Goal: Information Seeking & Learning: Learn about a topic

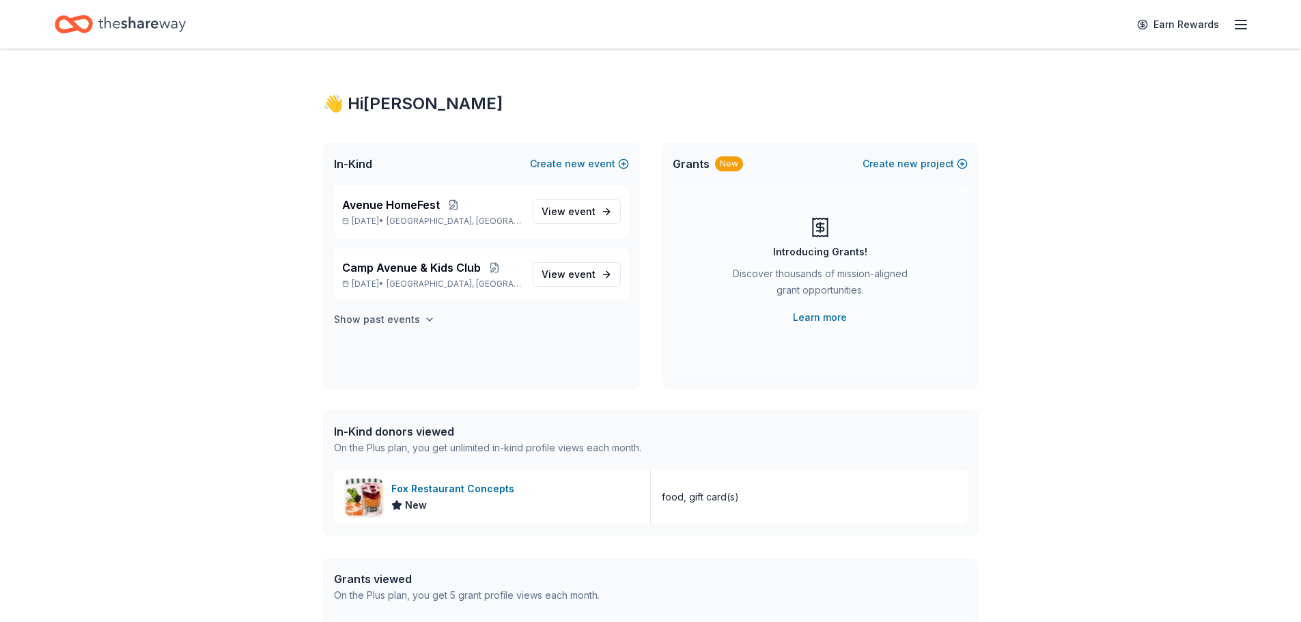
click at [412, 316] on h4 "Show past events" at bounding box center [377, 319] width 86 height 16
click at [561, 349] on link "View event" at bounding box center [577, 359] width 88 height 25
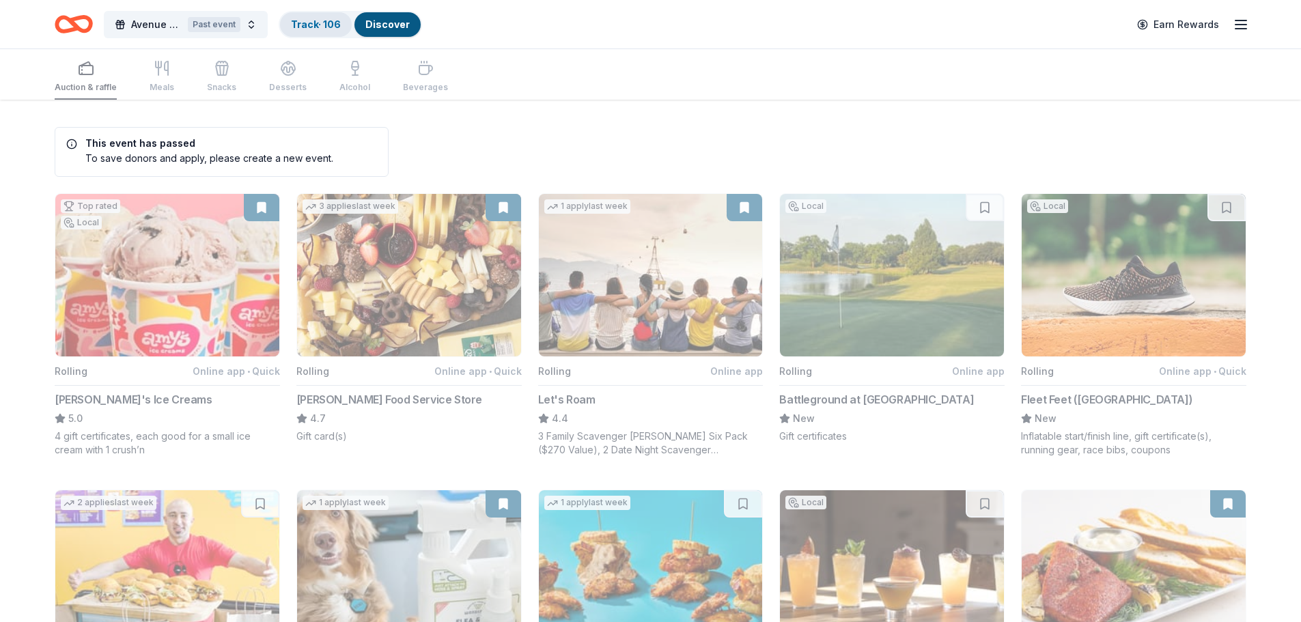
click at [326, 31] on div "Track · 106" at bounding box center [316, 24] width 72 height 25
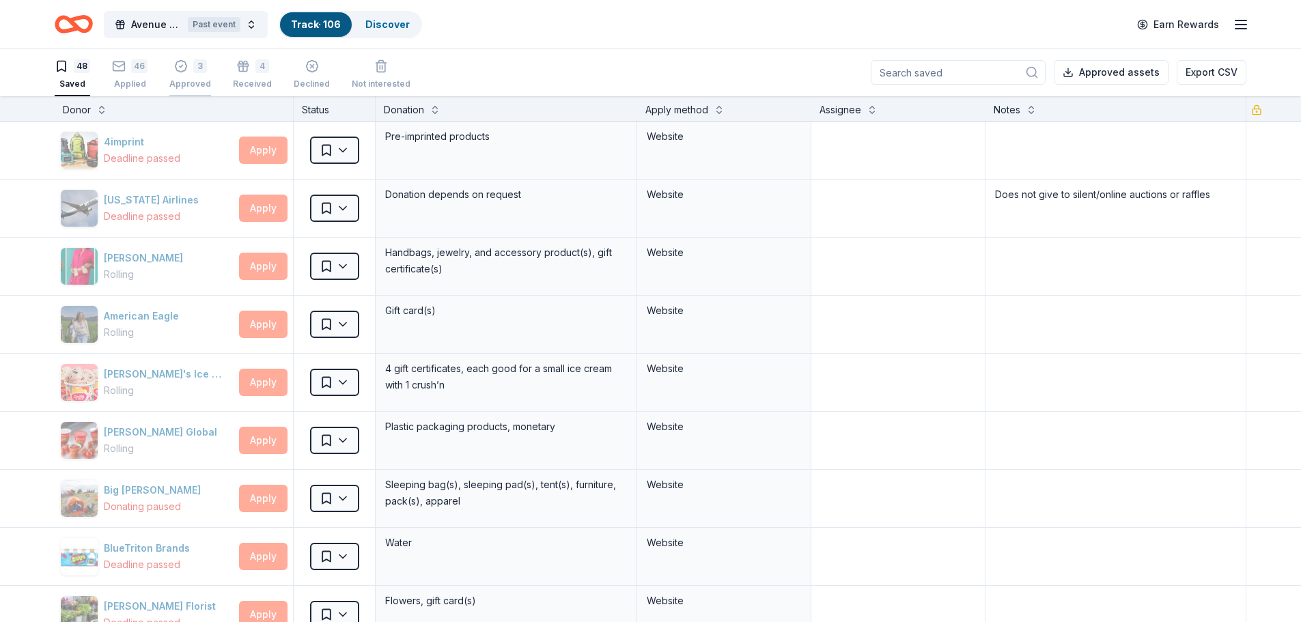
click at [190, 79] on div "Approved" at bounding box center [190, 84] width 42 height 11
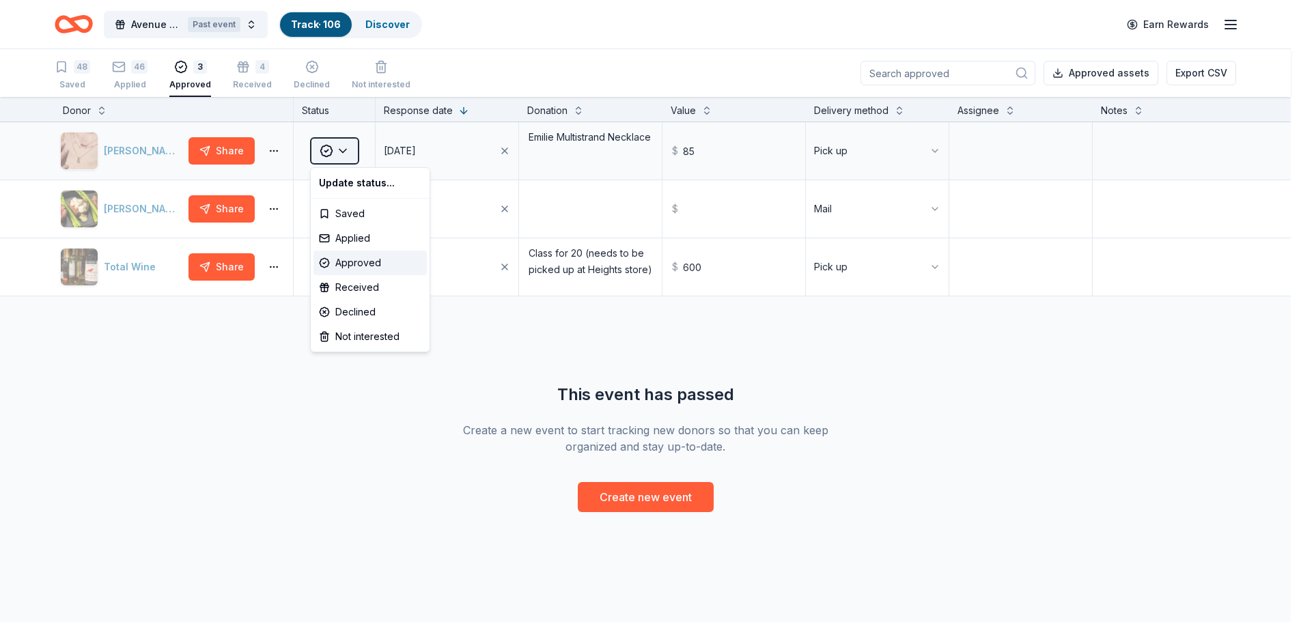
click at [345, 148] on html "Avenue Build Up Bash Past event Track · 106 Discover Earn Rewards 48 Saved 46 A…" at bounding box center [650, 311] width 1301 height 622
click at [126, 147] on html "Avenue Build Up Bash Past event Track · 106 Discover Earn Rewards 48 Saved 46 A…" at bounding box center [655, 311] width 1311 height 622
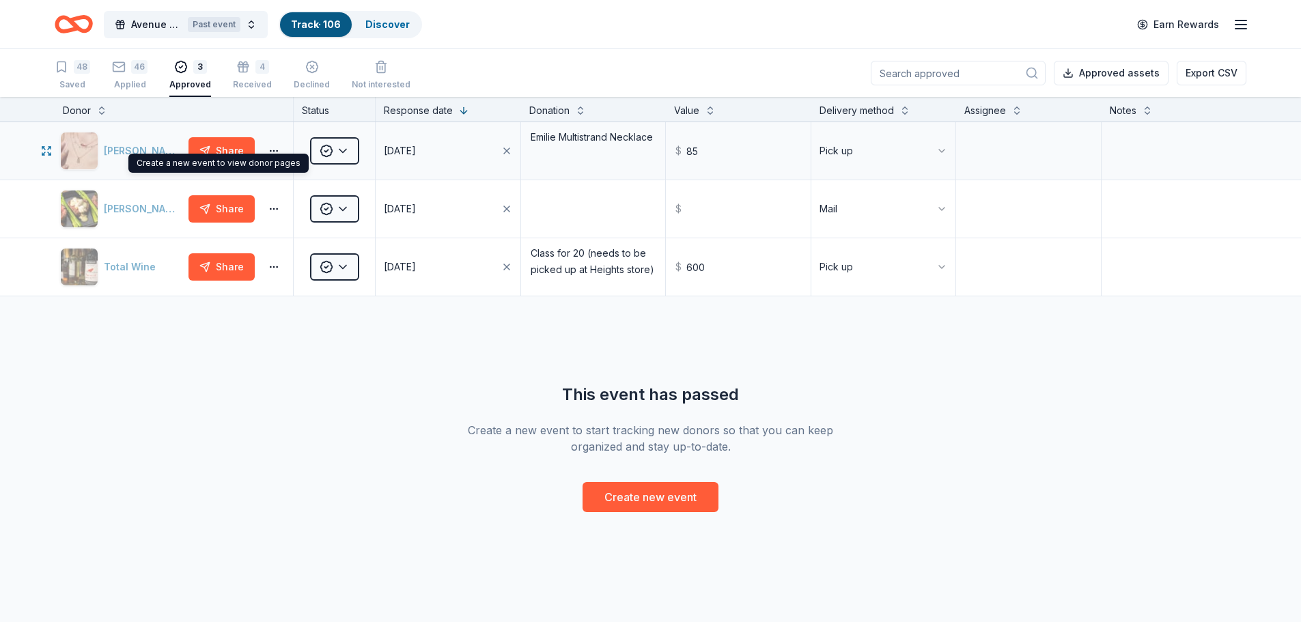
click at [126, 151] on div "Kendra Scott" at bounding box center [121, 151] width 123 height 38
click at [943, 155] on html "Avenue Build Up Bash Past event Track · 106 Discover Earn Rewards 48 Saved 46 A…" at bounding box center [655, 311] width 1311 height 622
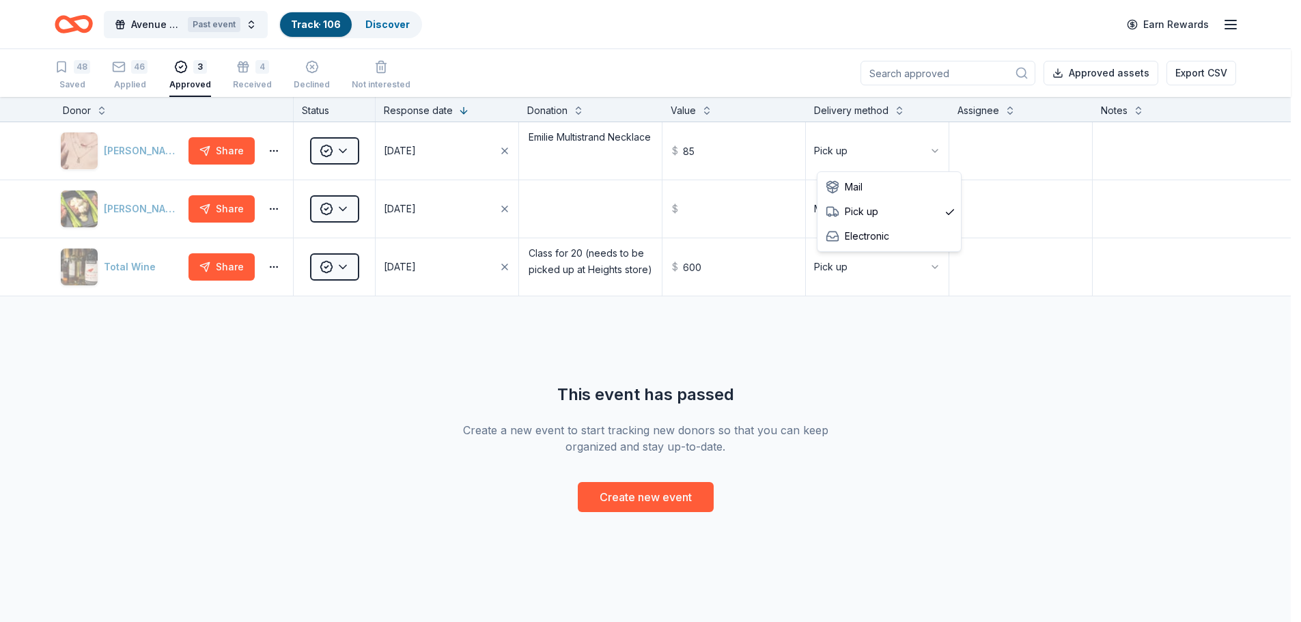
click at [863, 56] on html "Avenue Build Up Bash Past event Track · 106 Discover Earn Rewards 48 Saved 46 A…" at bounding box center [650, 311] width 1301 height 622
click at [112, 83] on div "Applied" at bounding box center [130, 84] width 36 height 11
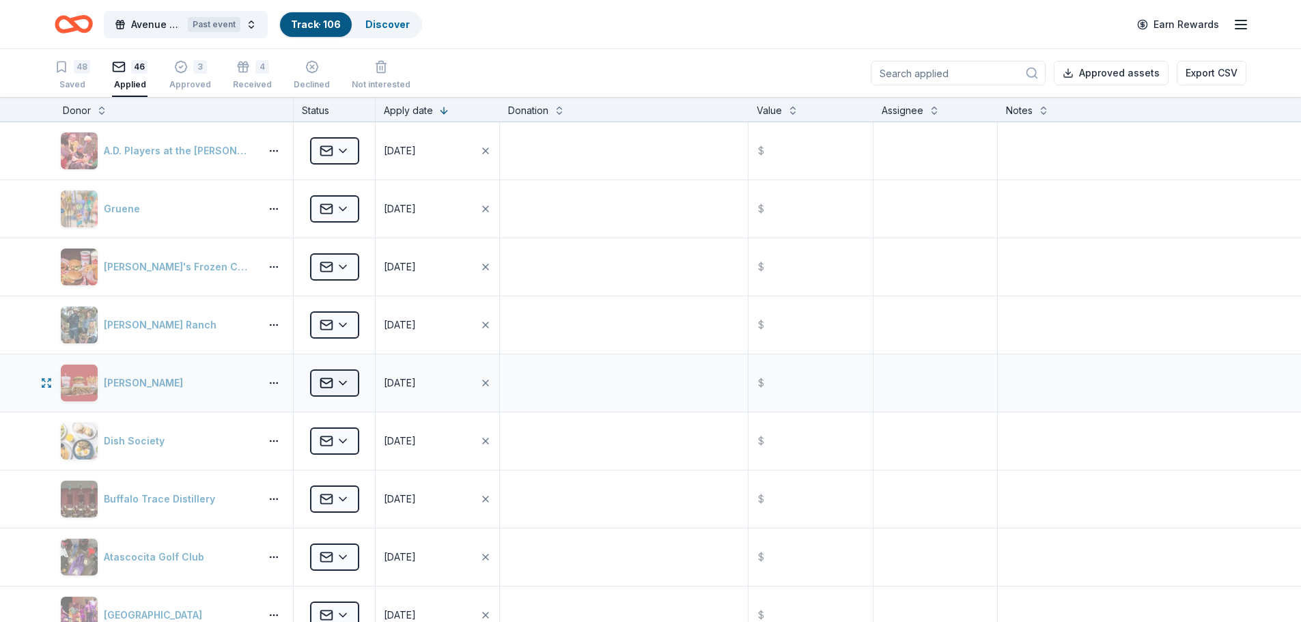
click at [345, 384] on html "Avenue Build Up Bash Past event Track · 106 Discover Earn Rewards 48 Saved 46 A…" at bounding box center [650, 311] width 1301 height 622
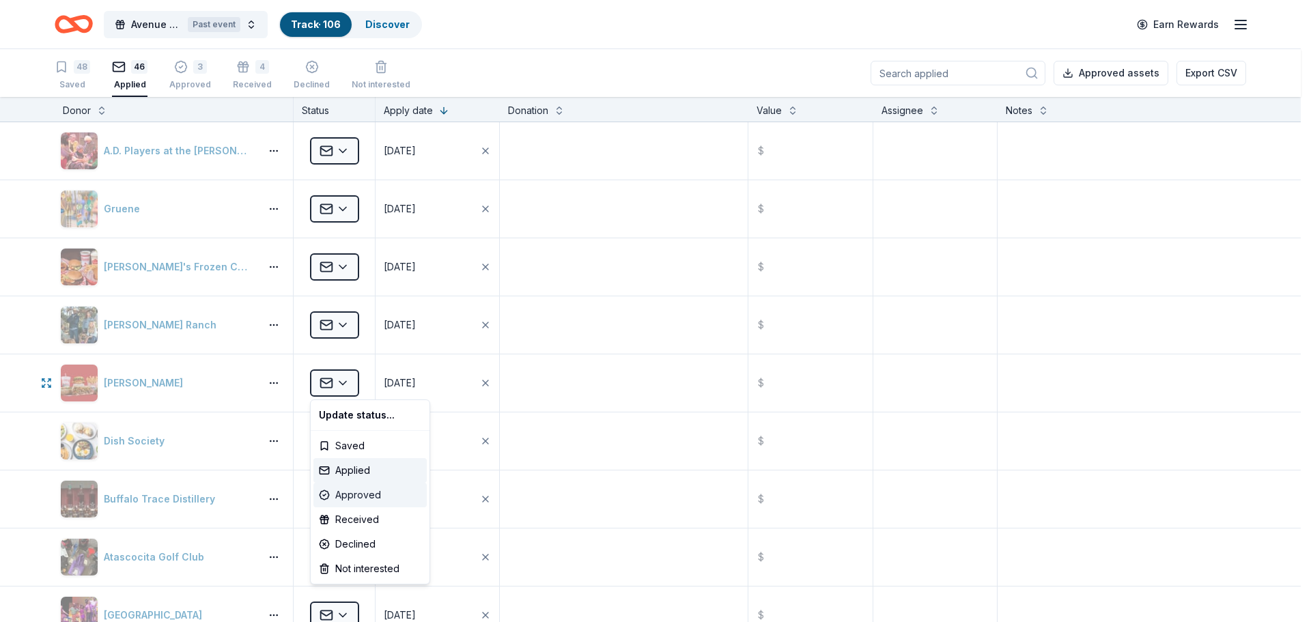
click at [353, 494] on div "Approved" at bounding box center [369, 495] width 113 height 25
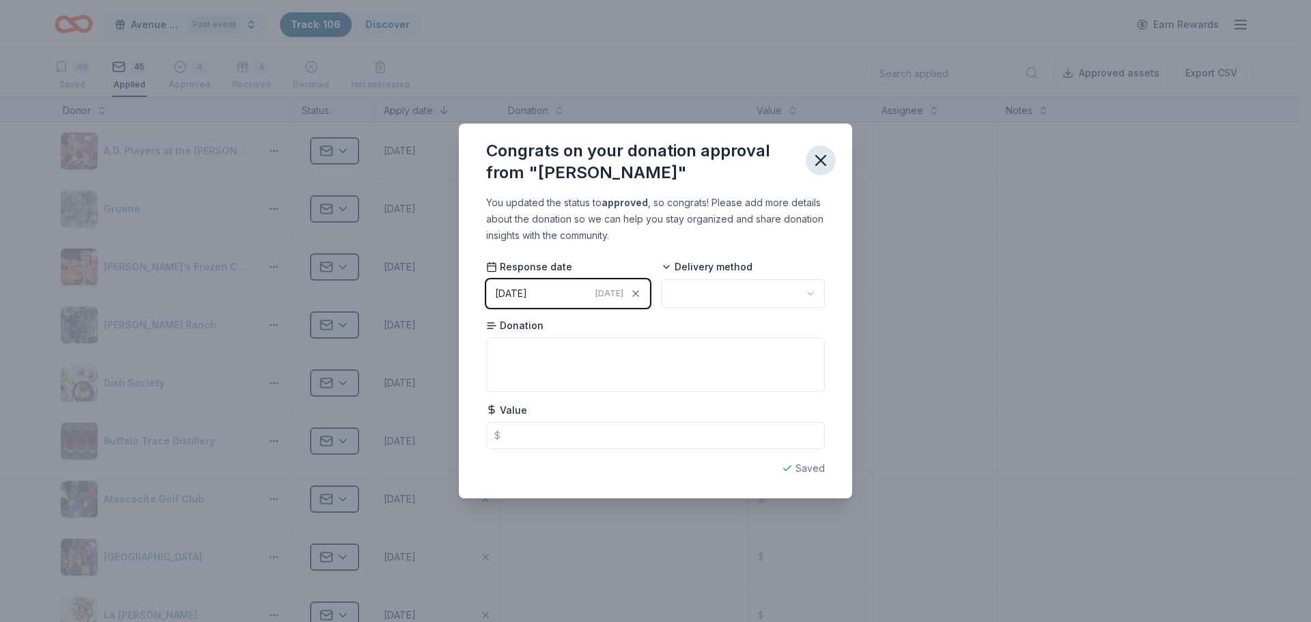
click at [824, 160] on icon "button" at bounding box center [820, 160] width 19 height 19
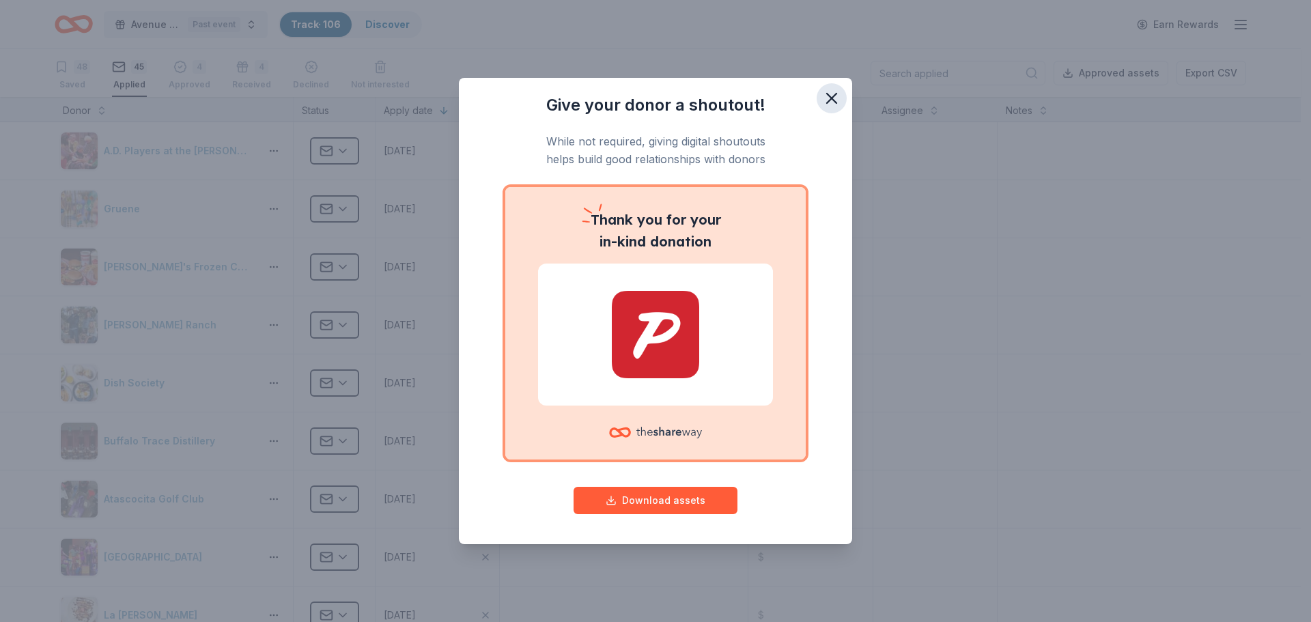
click at [832, 97] on icon "button" at bounding box center [832, 99] width 10 height 10
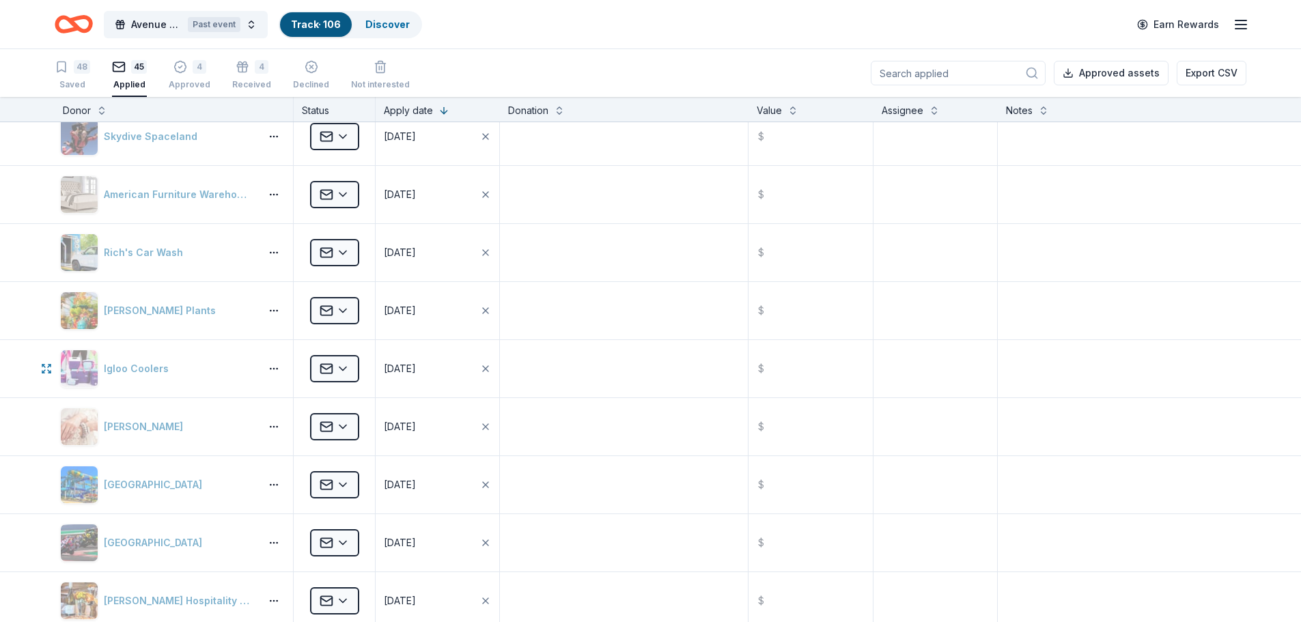
scroll to position [1298, 0]
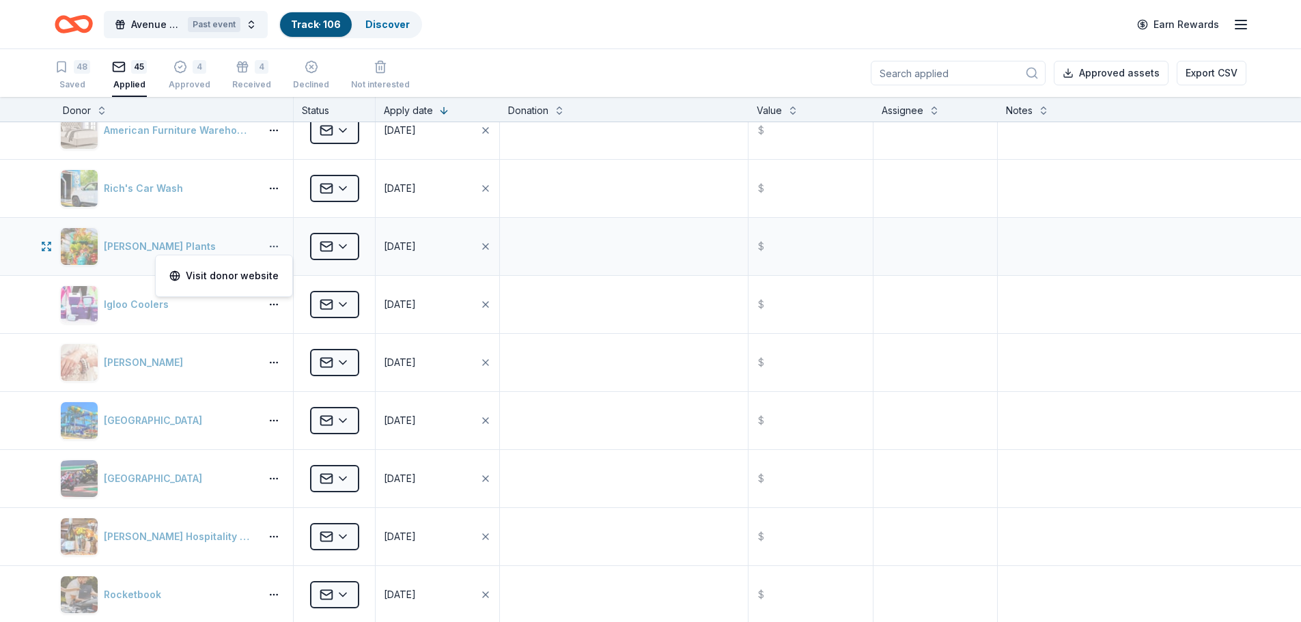
click at [278, 242] on button "button" at bounding box center [273, 246] width 27 height 11
click at [352, 249] on html "Avenue Build Up Bash Past event Track · 106 Discover Earn Rewards 48 Saved 45 A…" at bounding box center [655, 311] width 1311 height 622
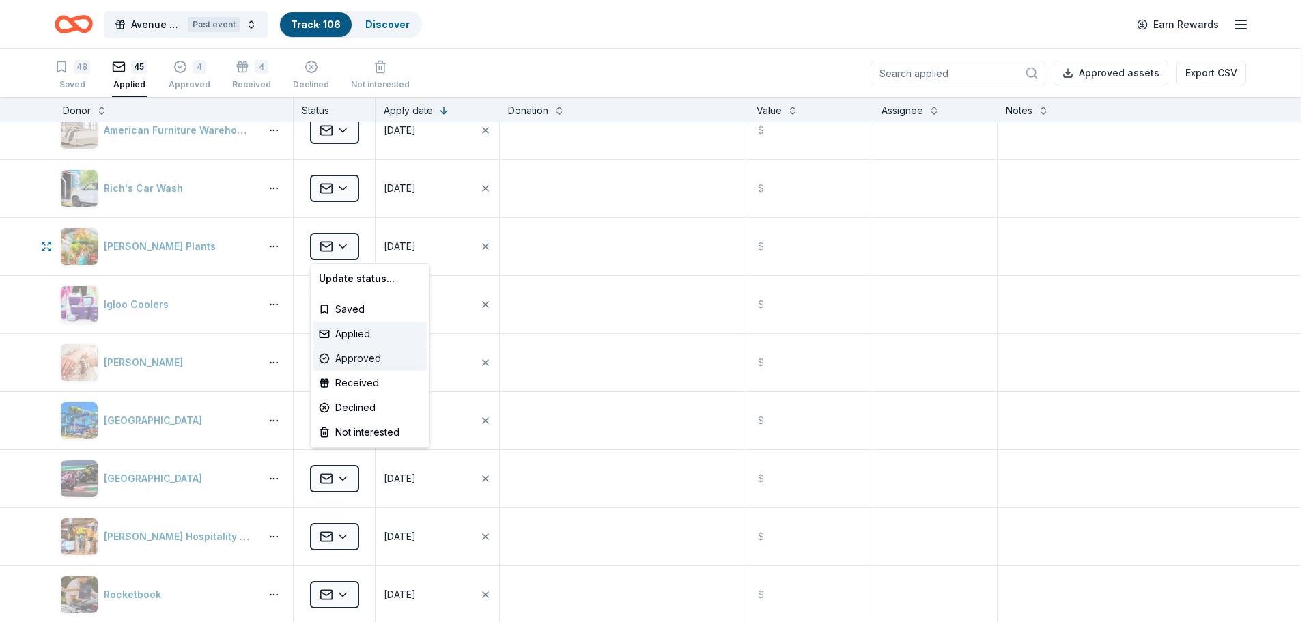
click at [362, 351] on div "Approved" at bounding box center [369, 358] width 113 height 25
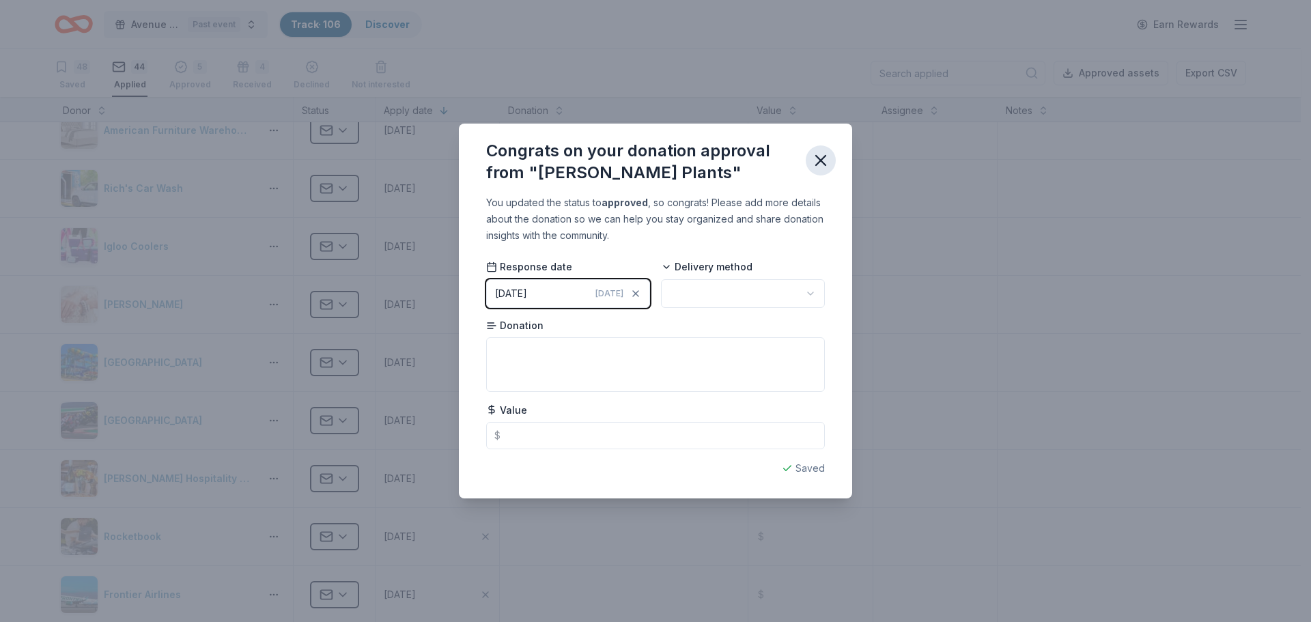
click at [819, 161] on icon "button" at bounding box center [821, 161] width 10 height 10
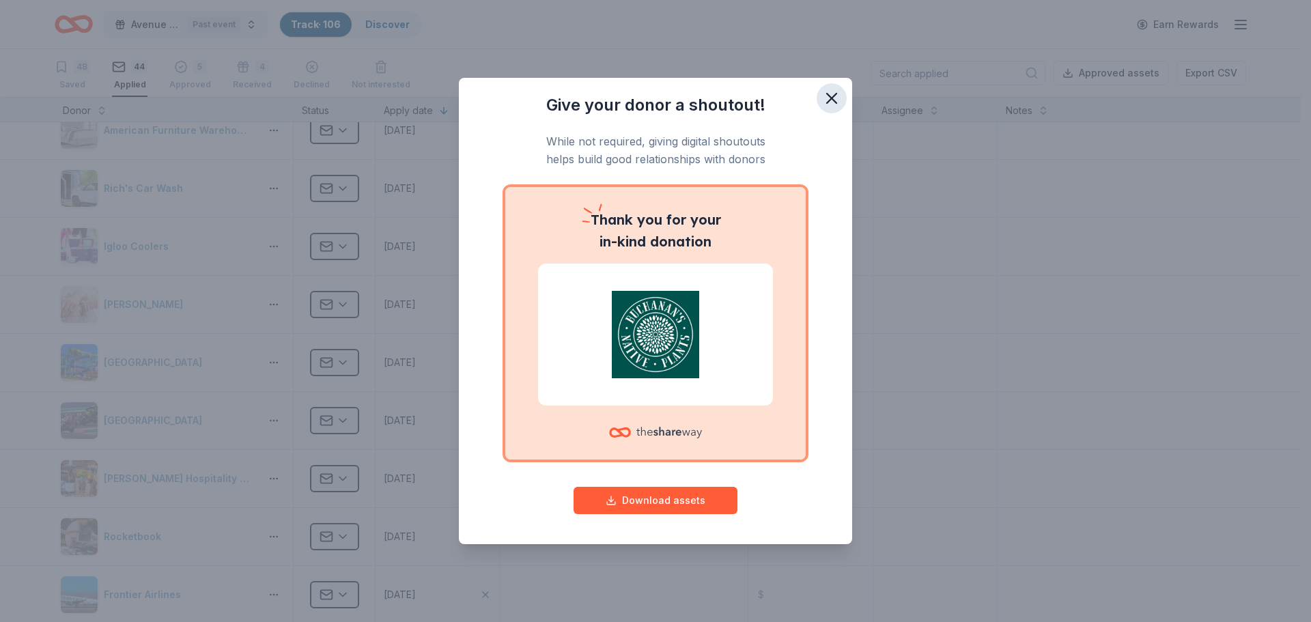
click at [835, 96] on icon "button" at bounding box center [832, 99] width 10 height 10
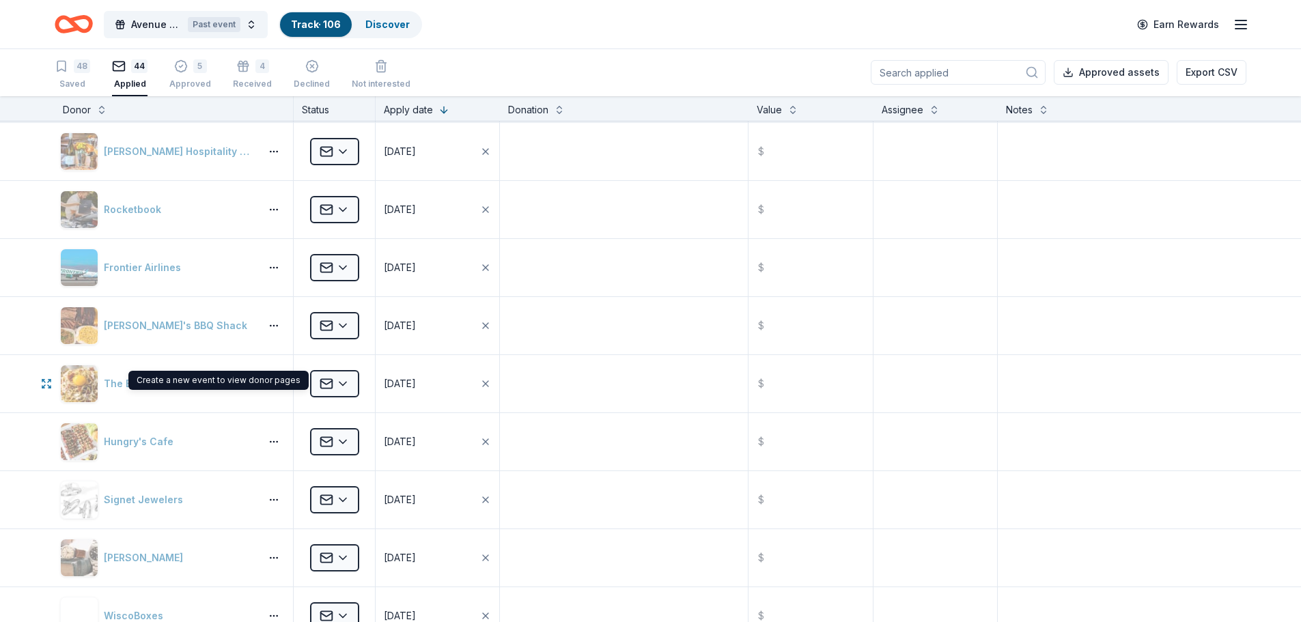
scroll to position [1844, 0]
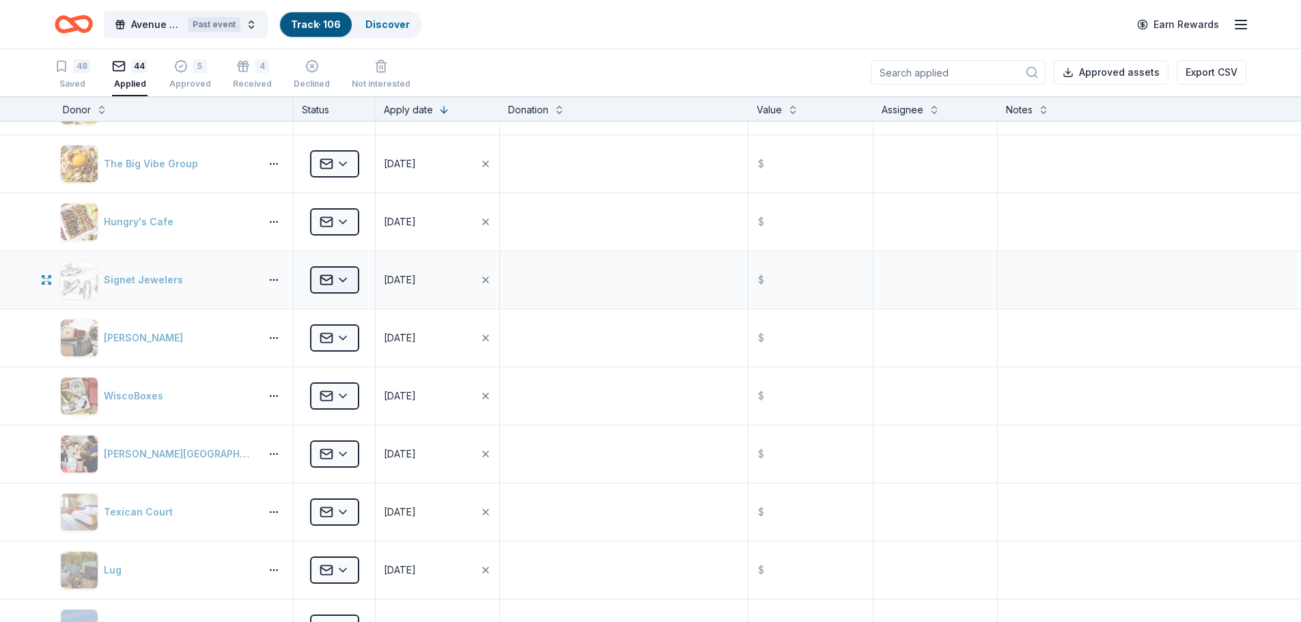
click at [349, 285] on html "Avenue Build Up Bash Past event Track · 106 Discover Earn Rewards 48 Saved 44 A…" at bounding box center [650, 310] width 1301 height 622
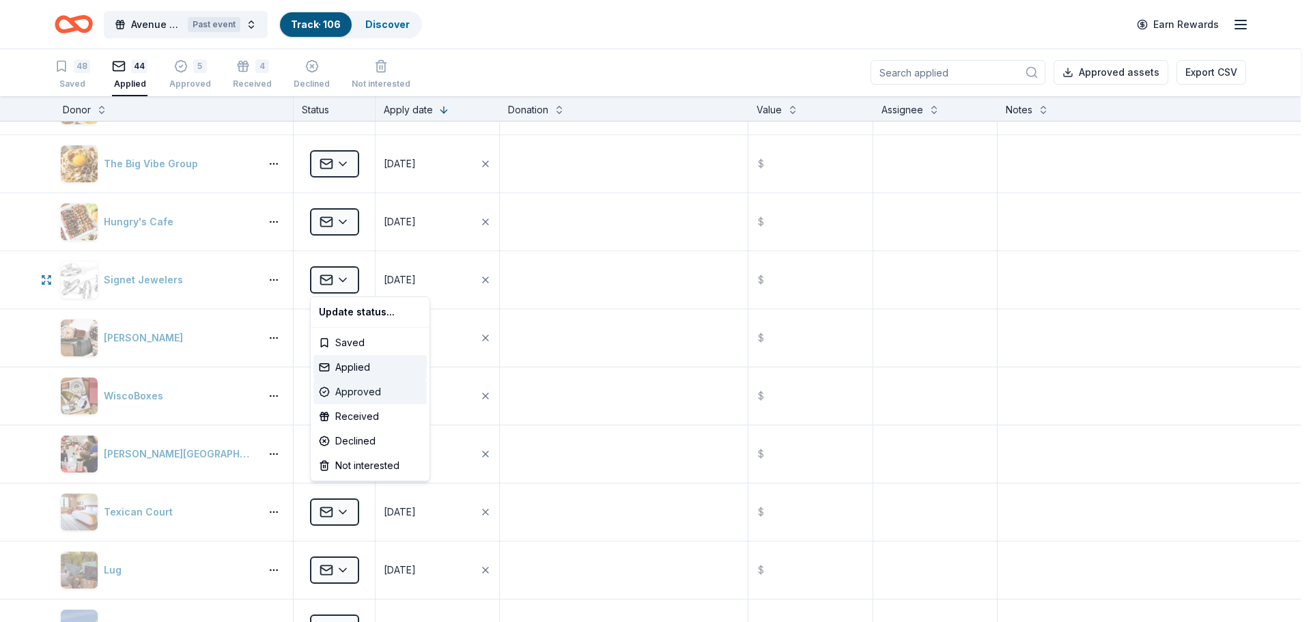
click at [354, 391] on div "Approved" at bounding box center [369, 392] width 113 height 25
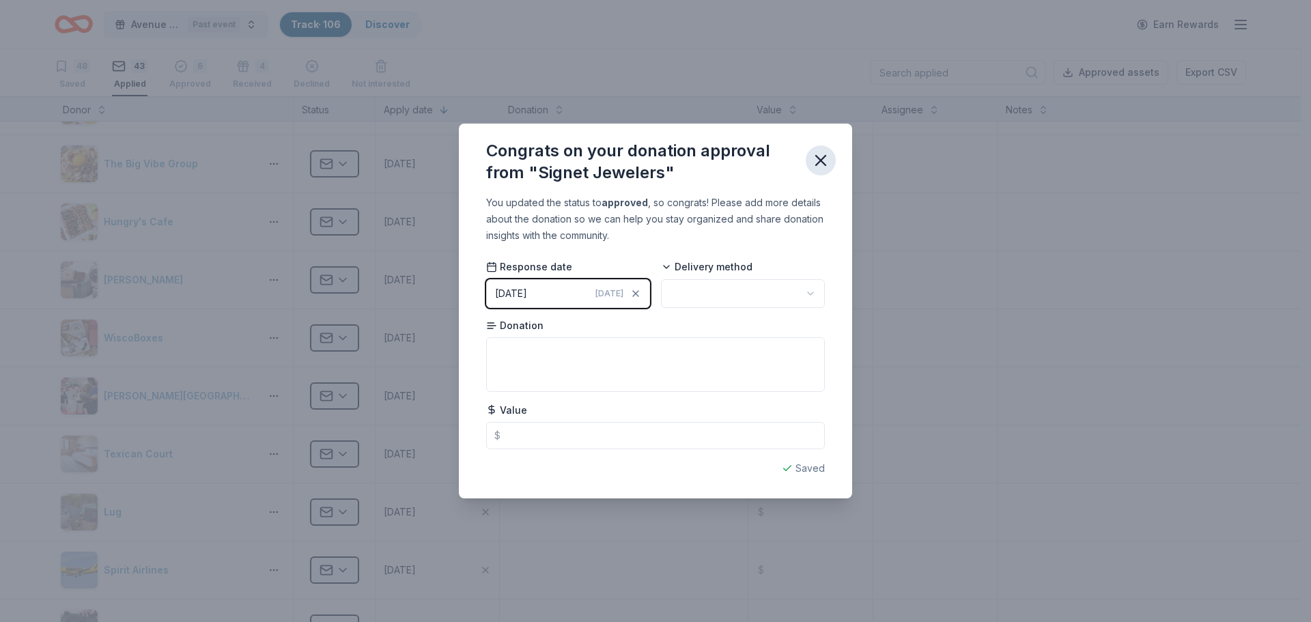
click at [826, 157] on icon "button" at bounding box center [820, 160] width 19 height 19
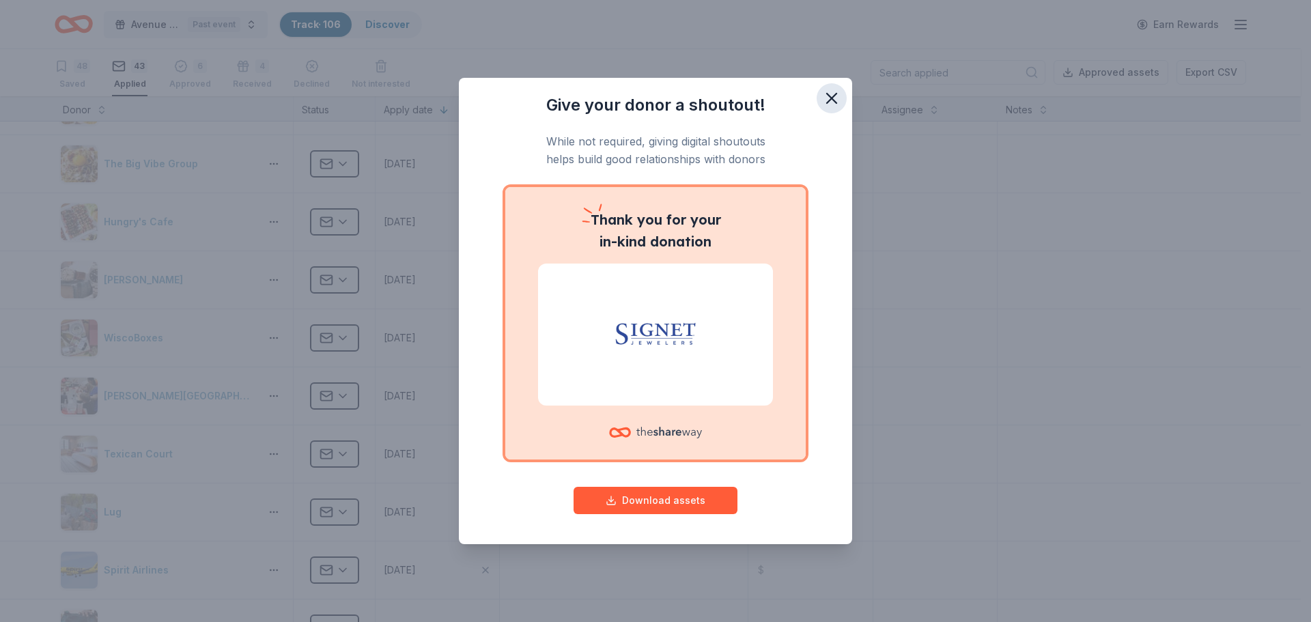
click at [834, 97] on icon "button" at bounding box center [832, 99] width 10 height 10
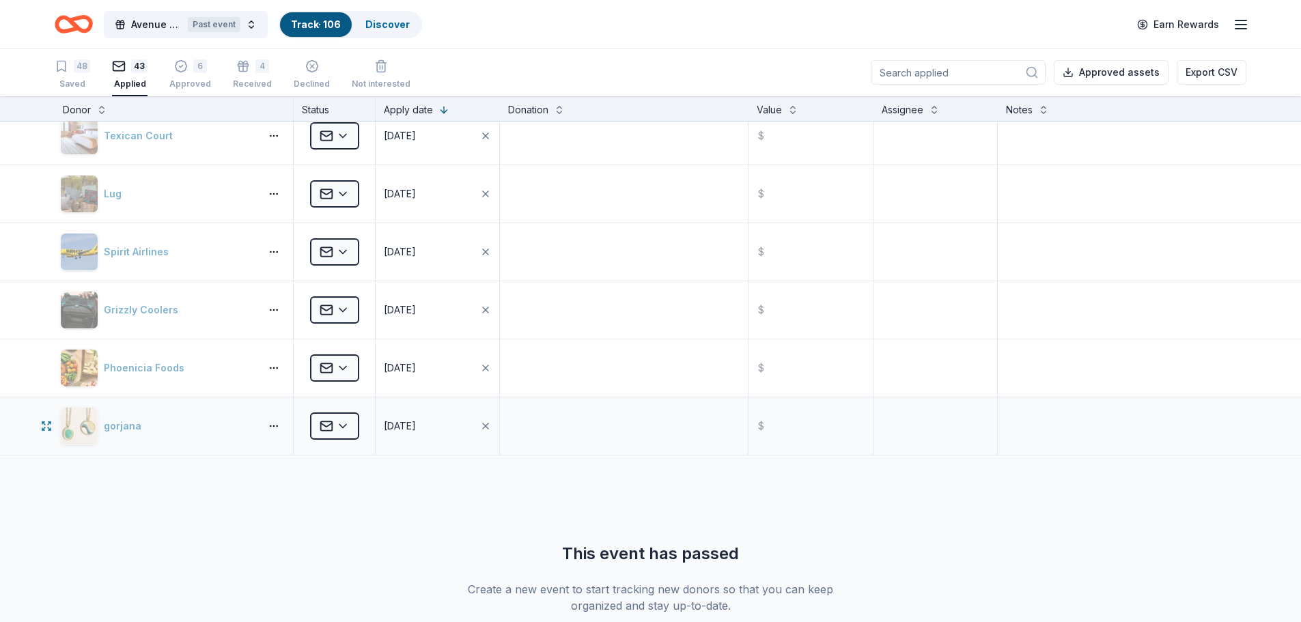
scroll to position [2185, 0]
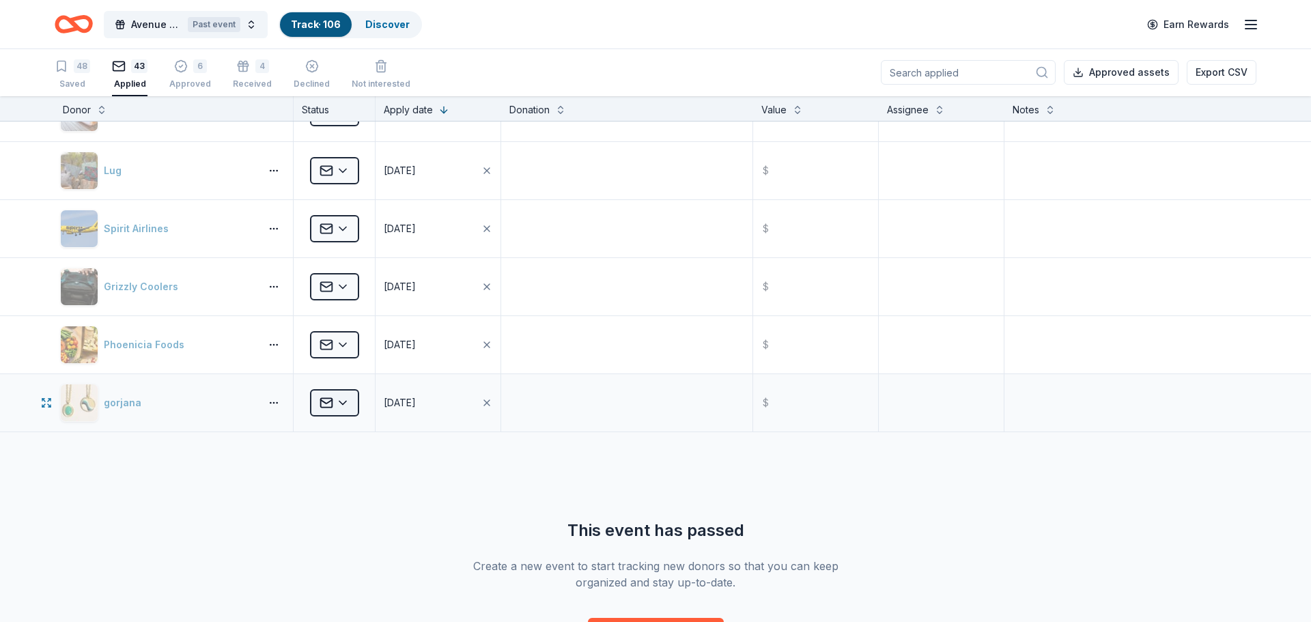
click at [350, 402] on html "Avenue Build Up Bash Past event Track · 106 Discover Earn Rewards 48 Saved 43 A…" at bounding box center [655, 310] width 1311 height 622
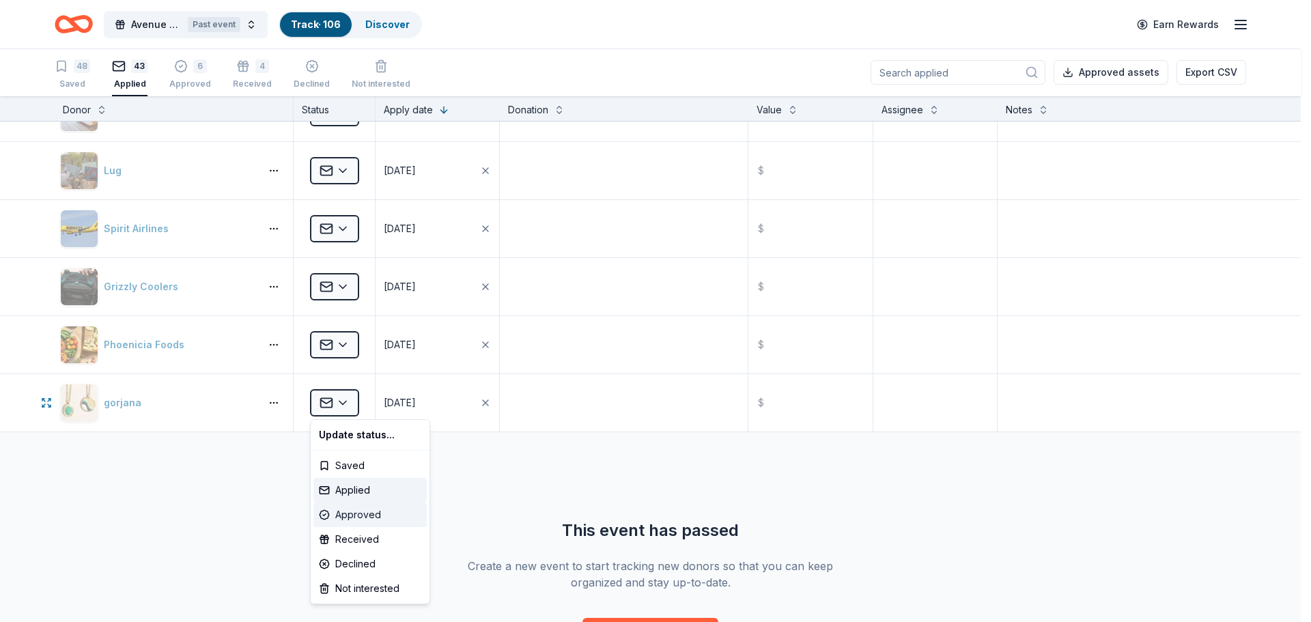
click at [359, 511] on div "Approved" at bounding box center [369, 515] width 113 height 25
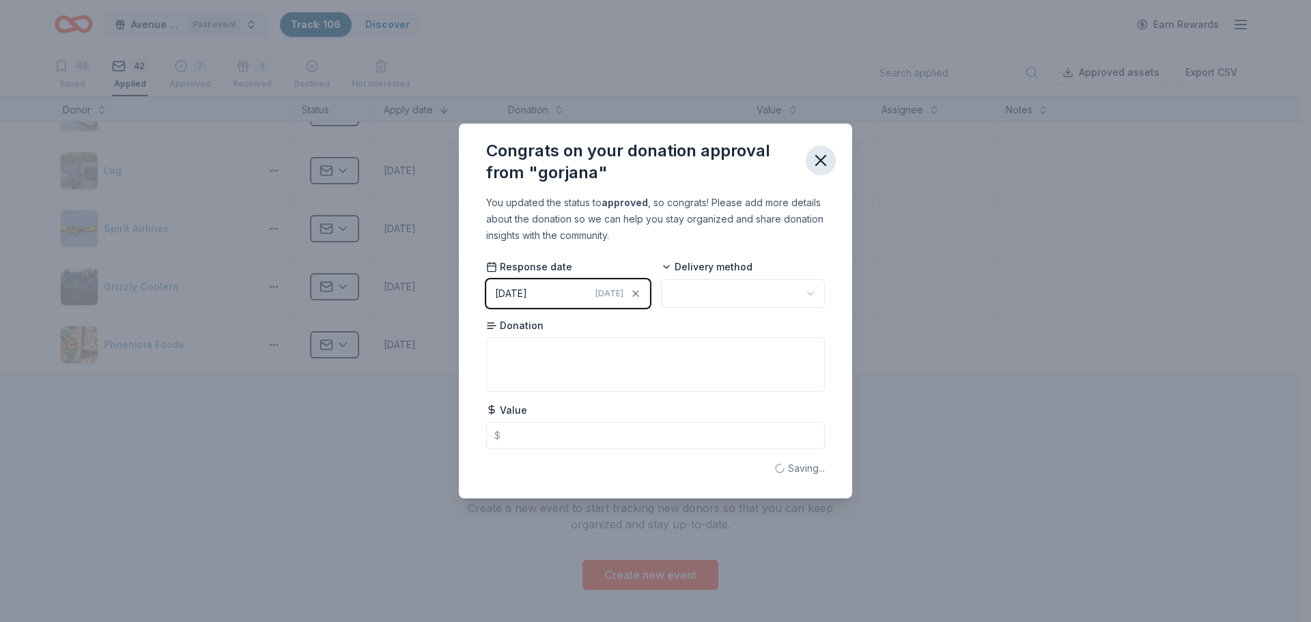
click at [823, 163] on icon "button" at bounding box center [821, 161] width 10 height 10
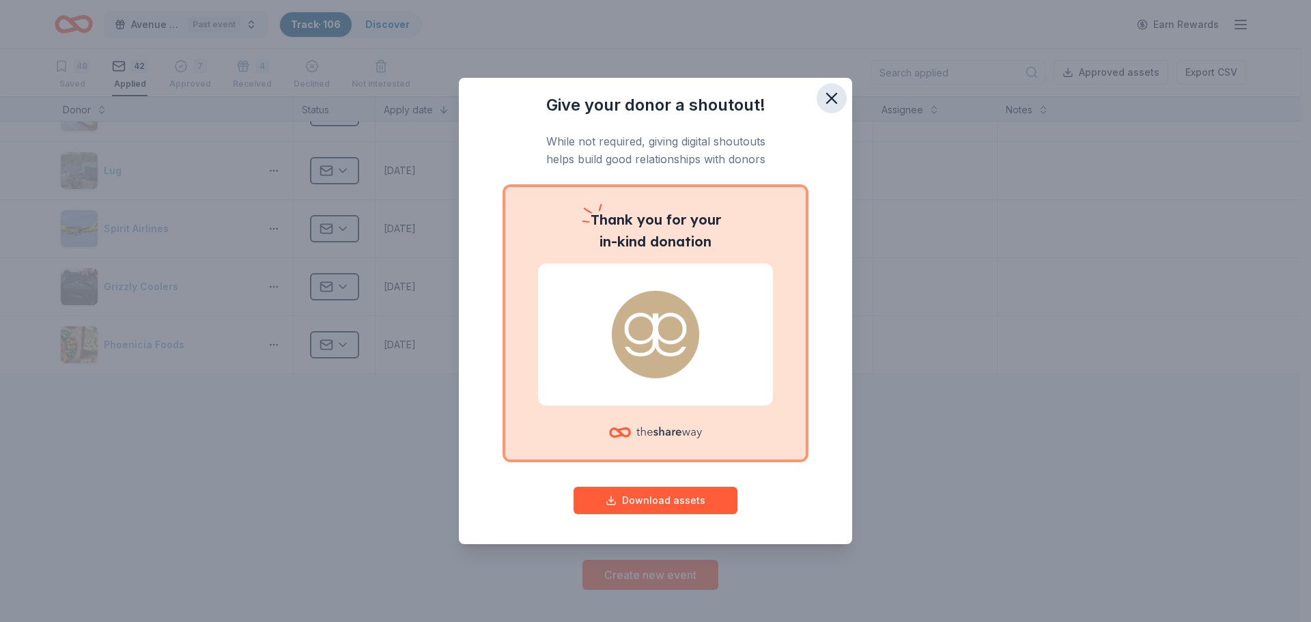
click at [832, 97] on icon "button" at bounding box center [832, 99] width 10 height 10
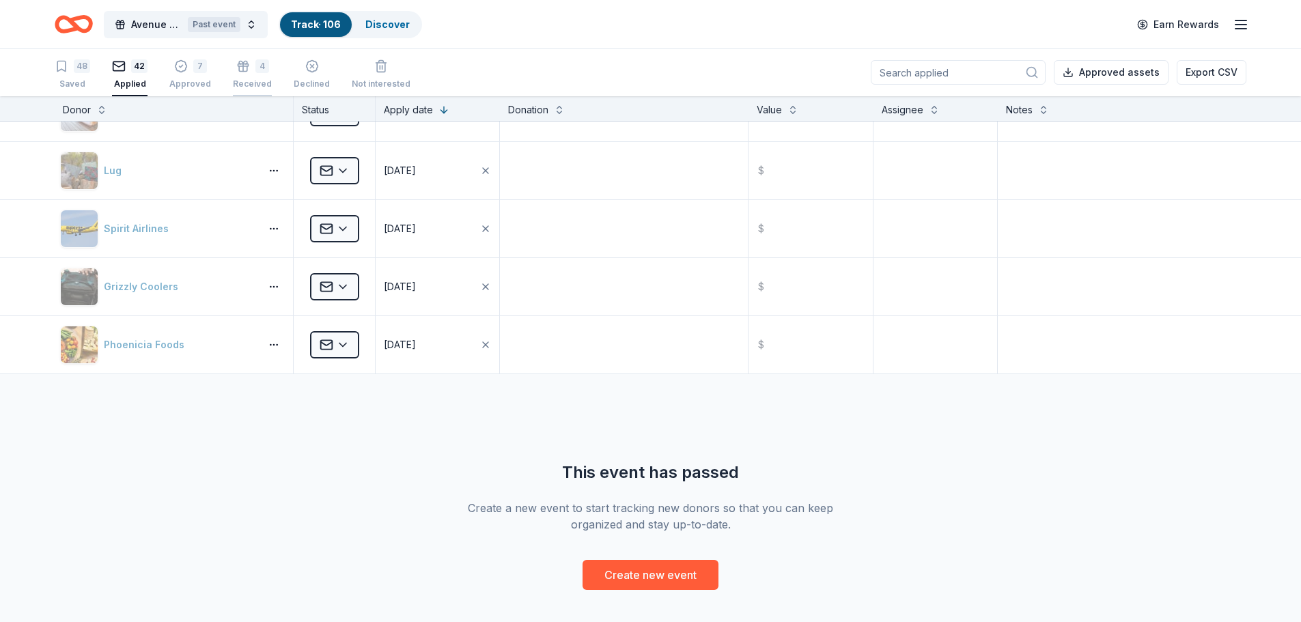
click at [245, 72] on div "4" at bounding box center [252, 66] width 39 height 14
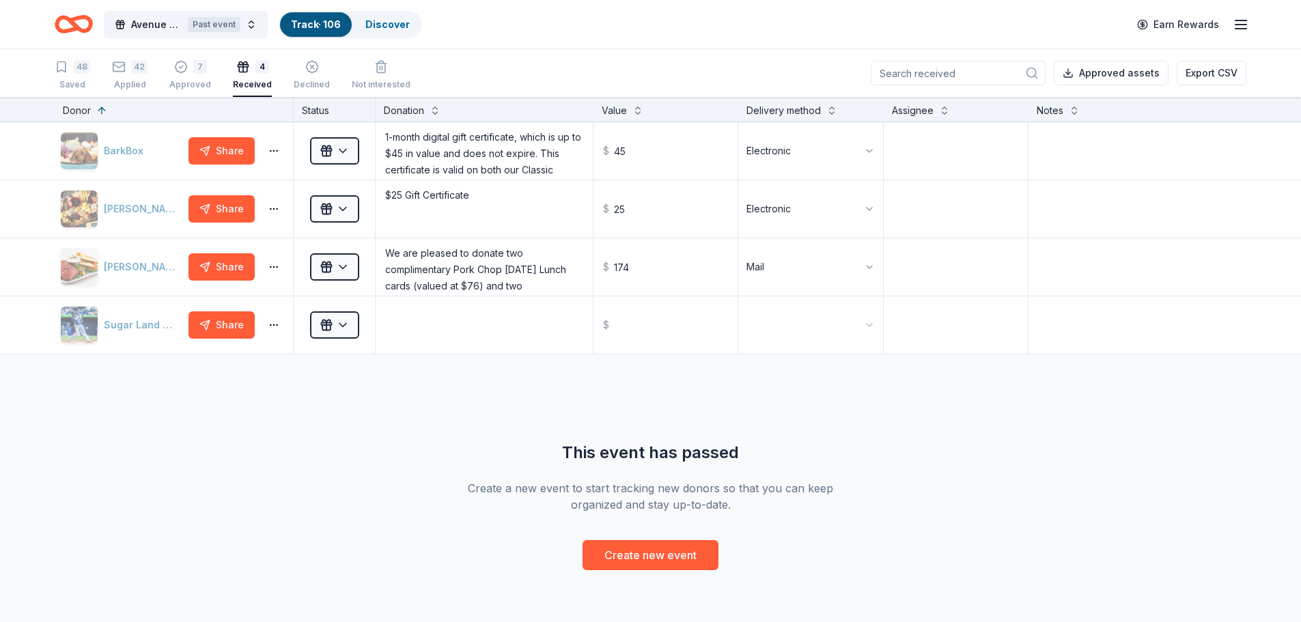
click at [83, 25] on icon "Home" at bounding box center [74, 24] width 38 height 32
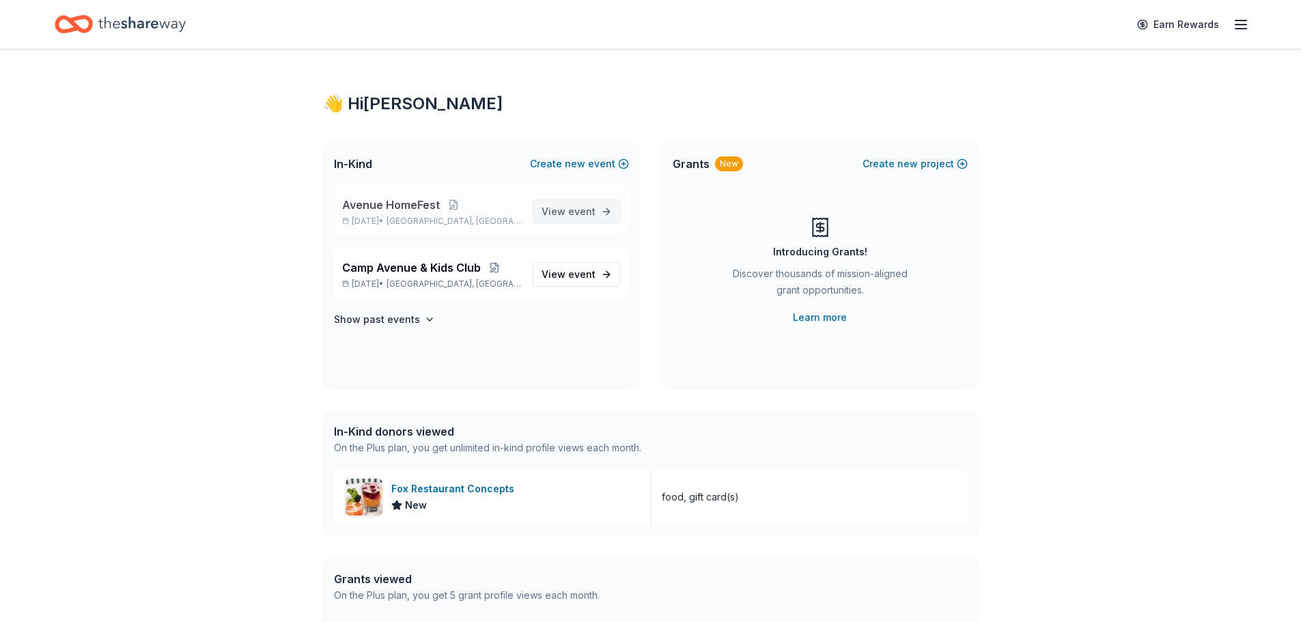
click at [561, 206] on span "View event" at bounding box center [569, 212] width 54 height 16
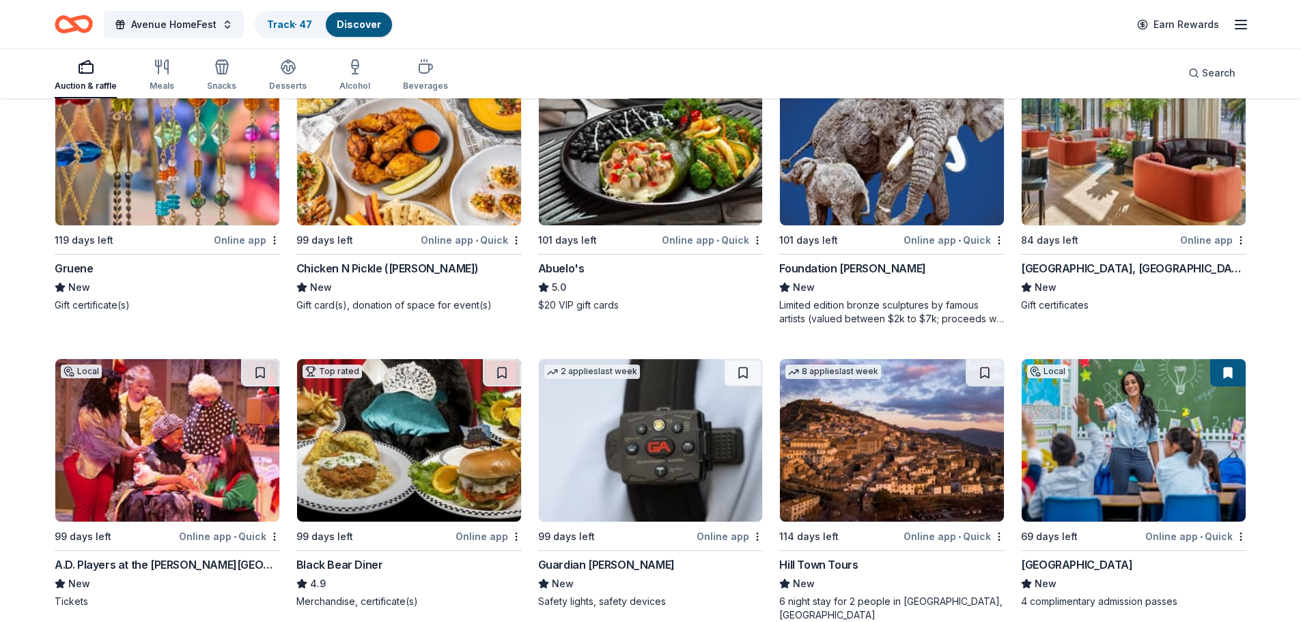
scroll to position [2350, 0]
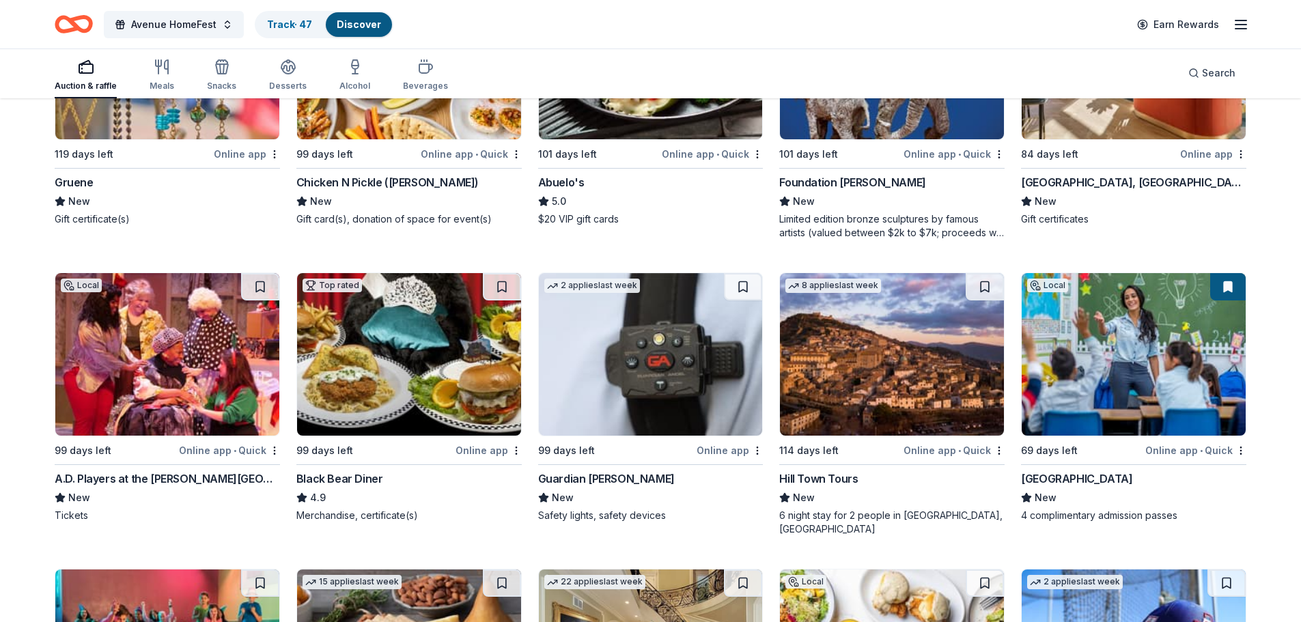
click at [870, 355] on img at bounding box center [892, 354] width 224 height 163
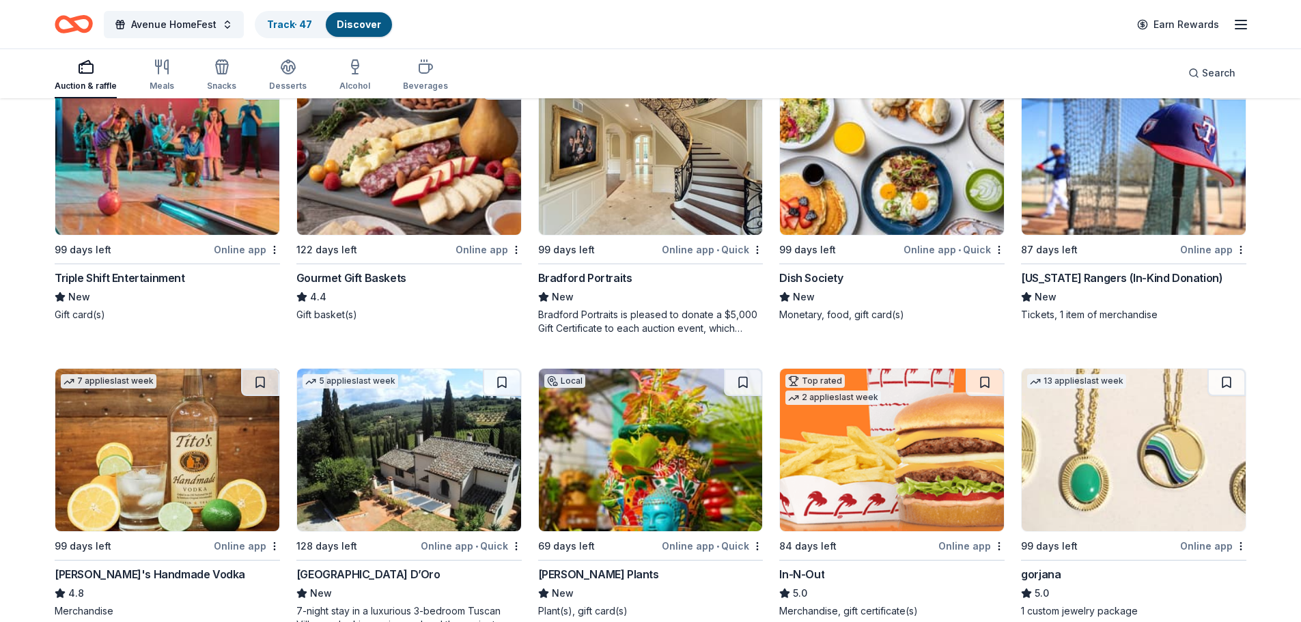
scroll to position [2861, 0]
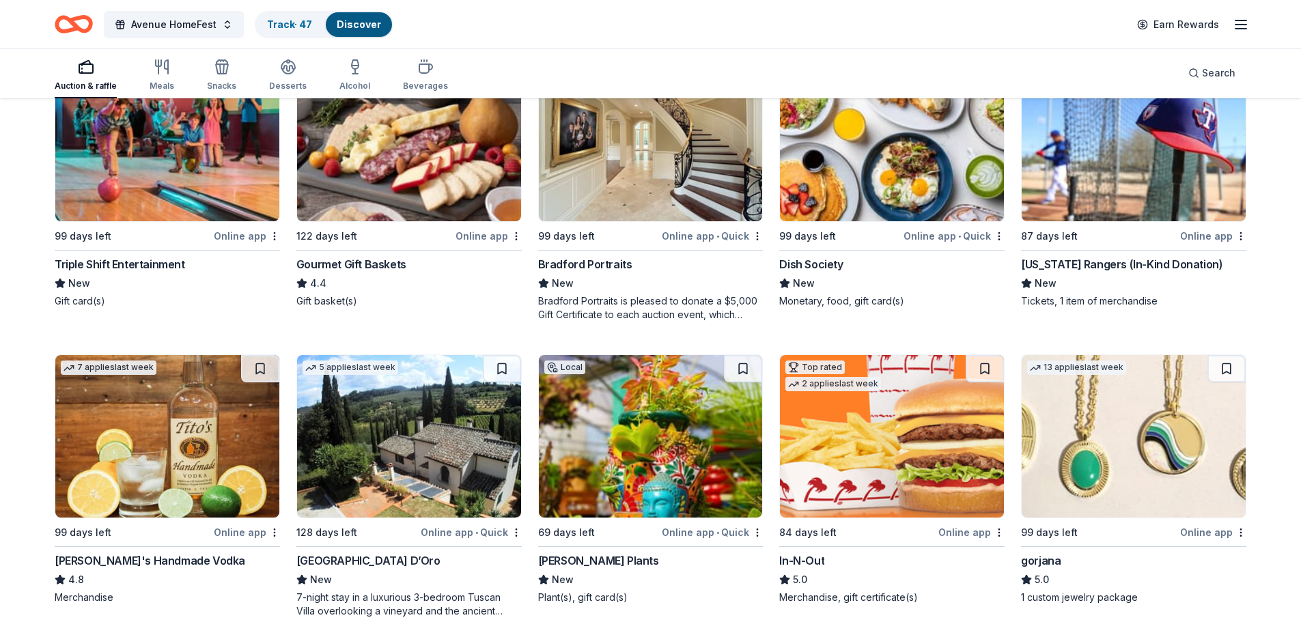
click at [434, 423] on img at bounding box center [409, 436] width 224 height 163
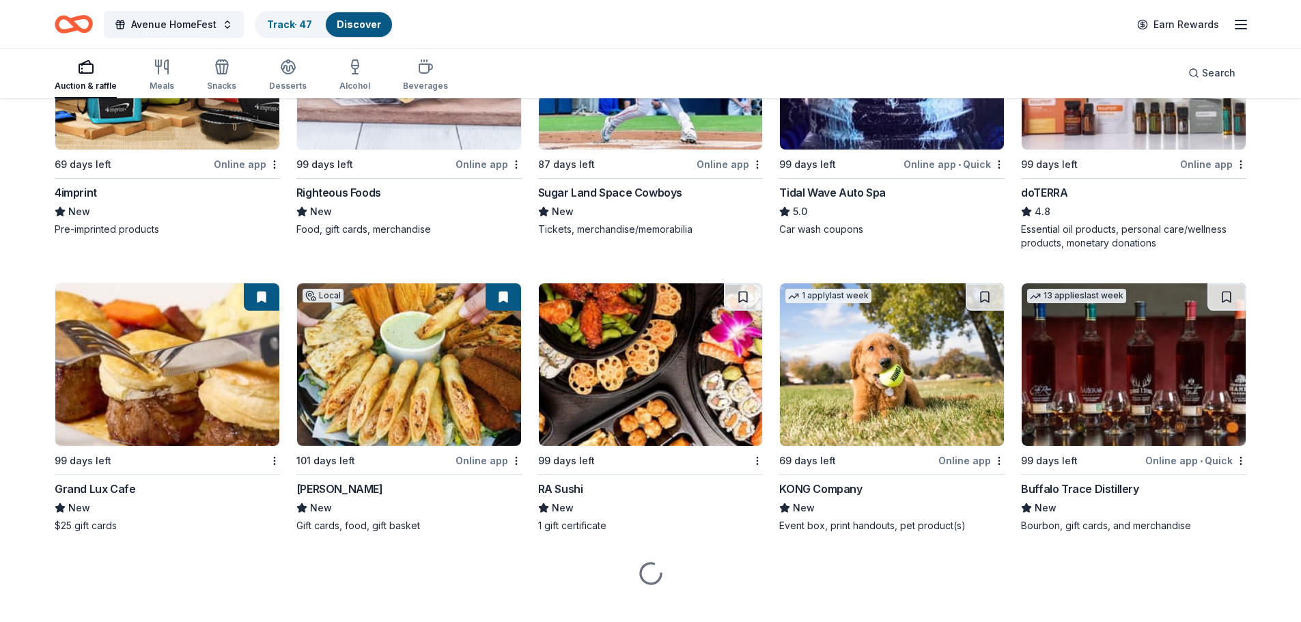
scroll to position [4407, 0]
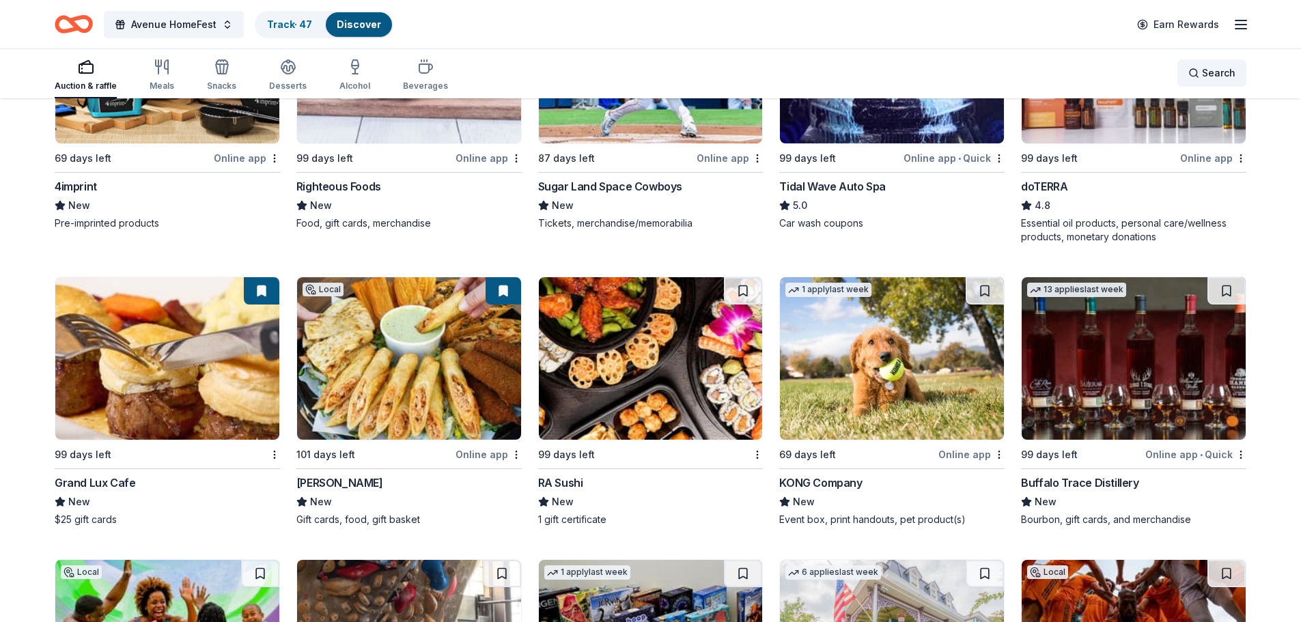
click at [1196, 75] on div "Search" at bounding box center [1211, 73] width 47 height 16
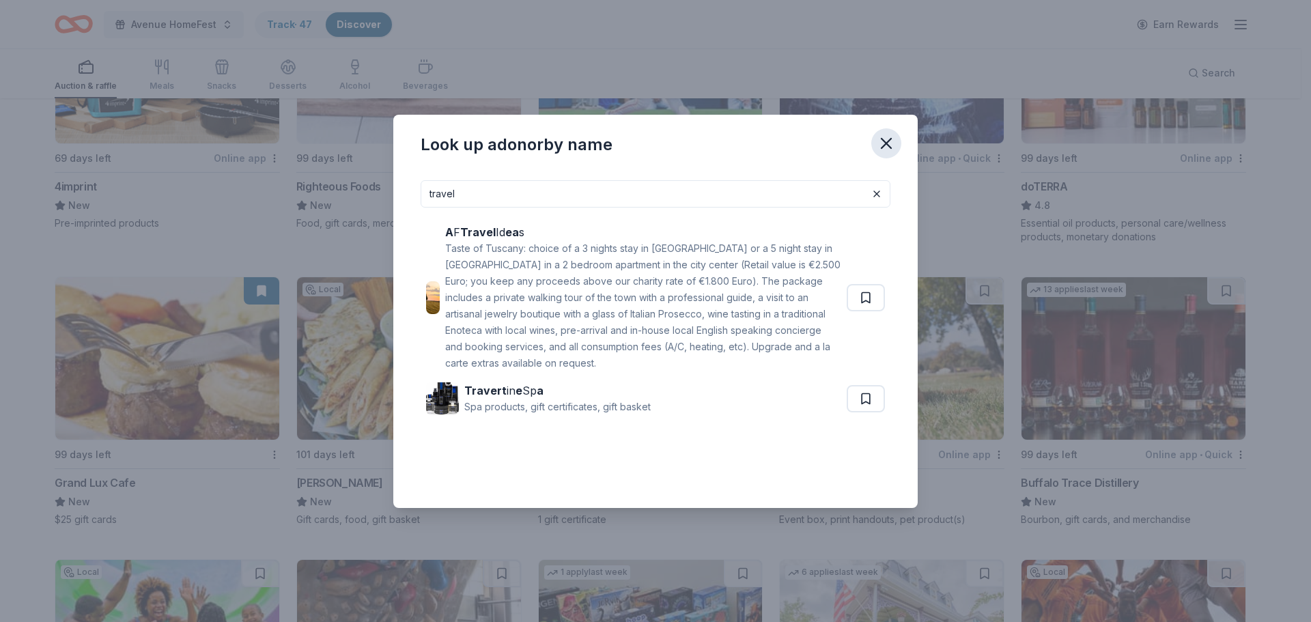
type input "travel"
click at [886, 141] on icon "button" at bounding box center [887, 144] width 10 height 10
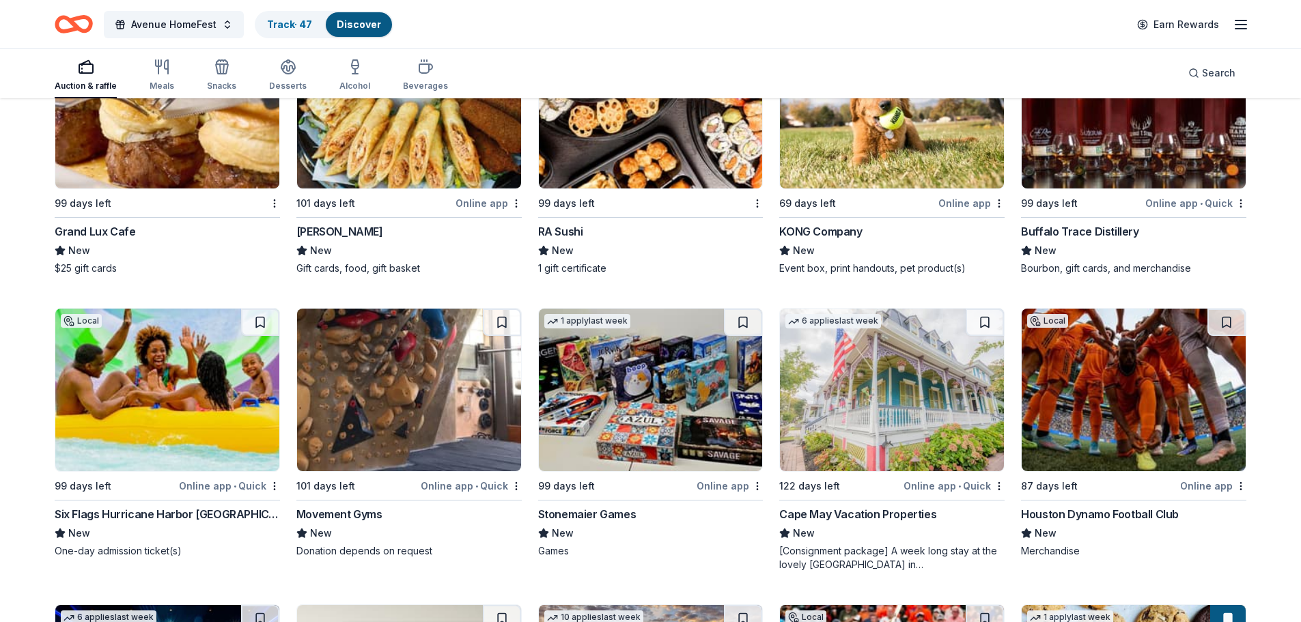
scroll to position [4748, 0]
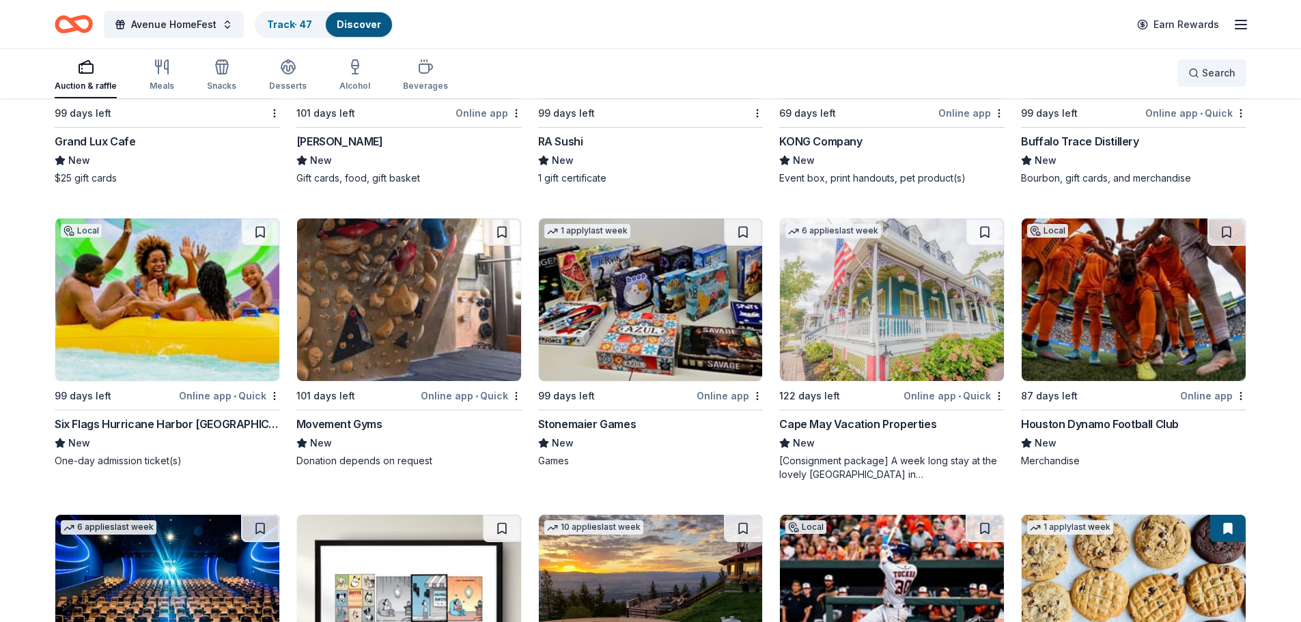
click at [1205, 62] on button "Search" at bounding box center [1211, 72] width 69 height 27
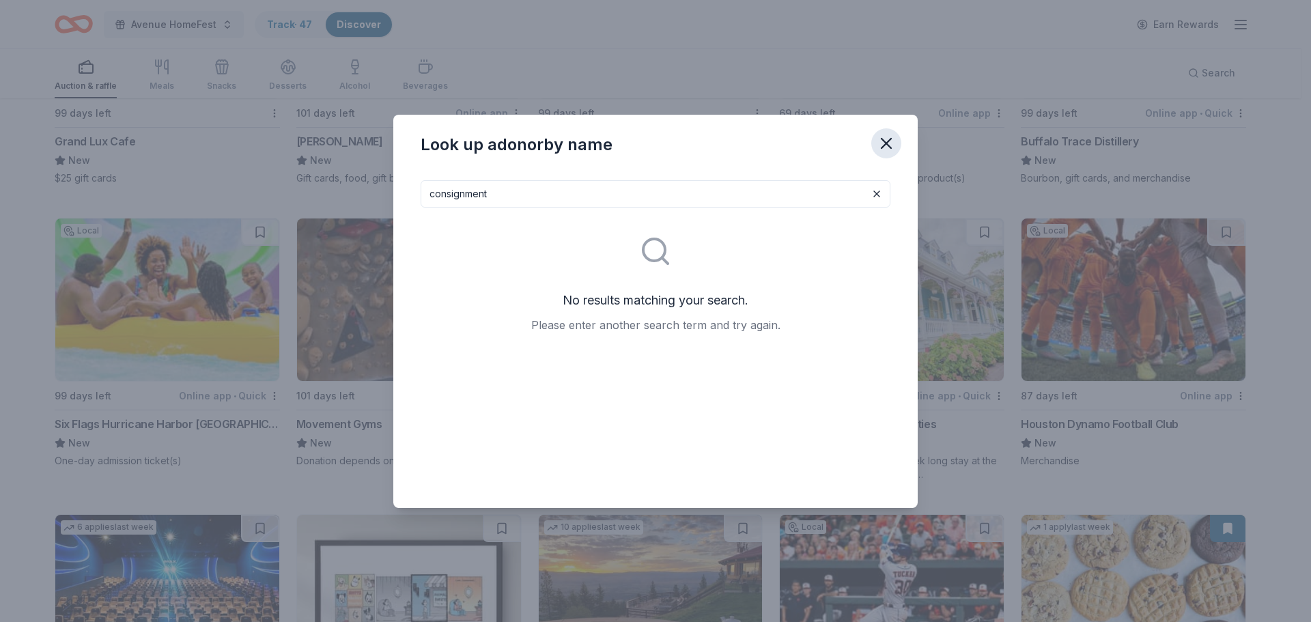
type input "consignment"
click at [893, 142] on icon "button" at bounding box center [886, 143] width 19 height 19
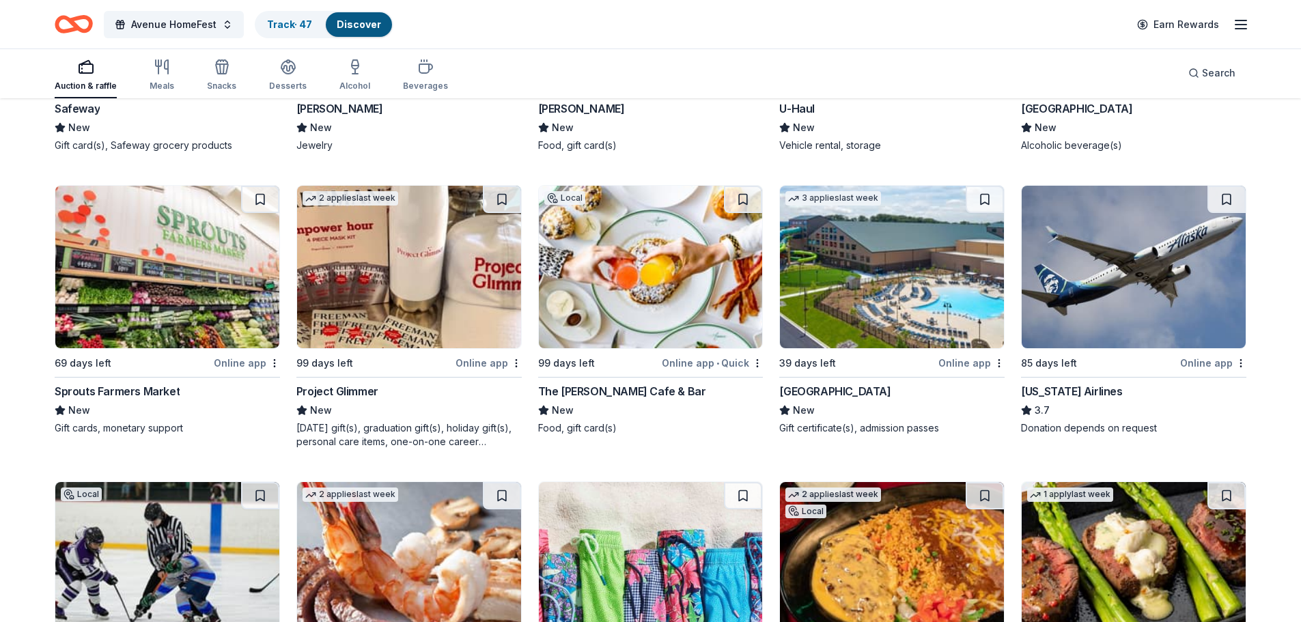
scroll to position [8870, 0]
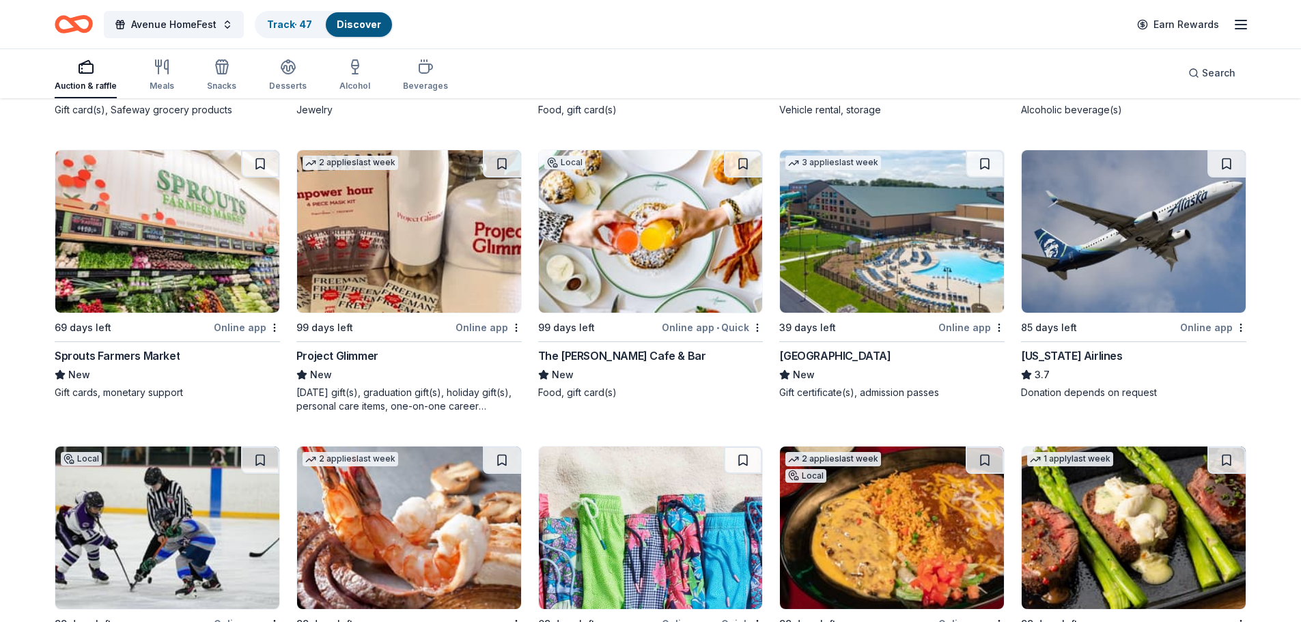
click at [902, 227] on img at bounding box center [892, 231] width 224 height 163
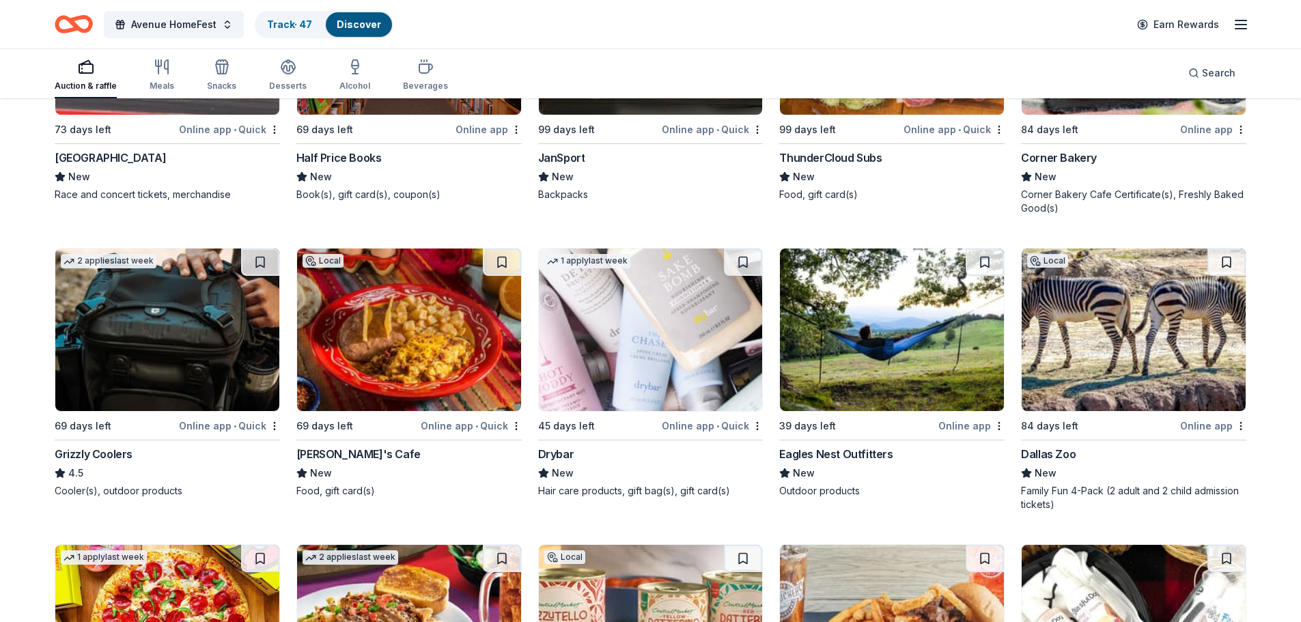
scroll to position [14618, 0]
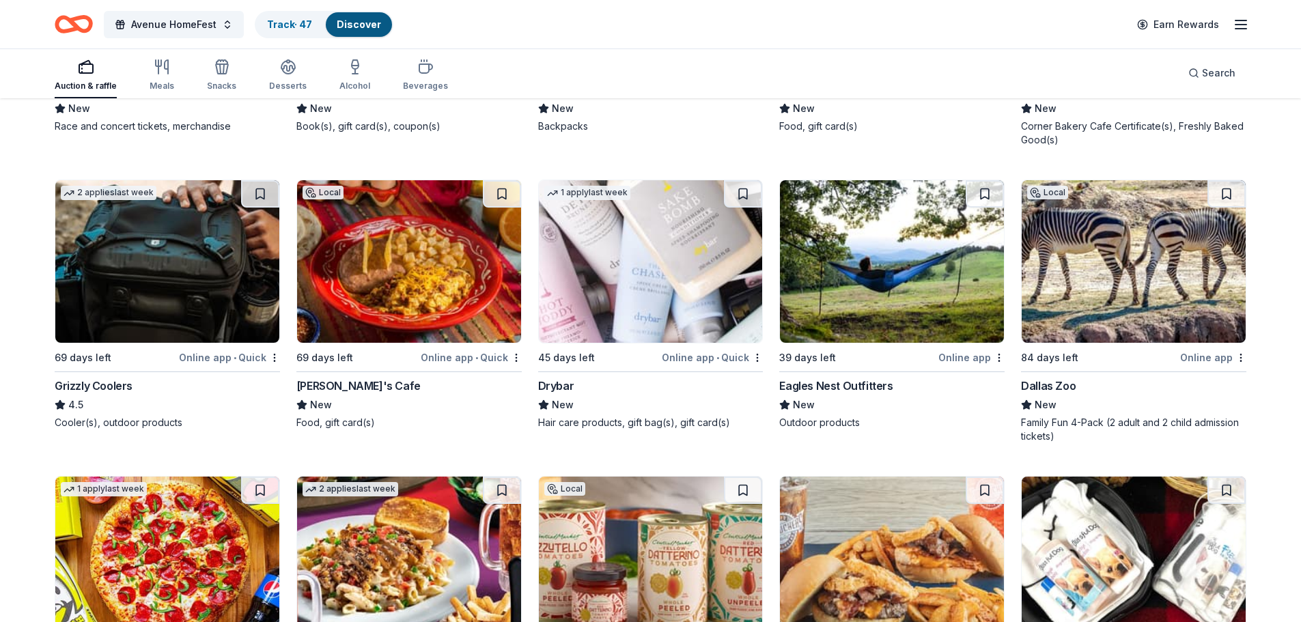
click at [424, 251] on img at bounding box center [409, 261] width 224 height 163
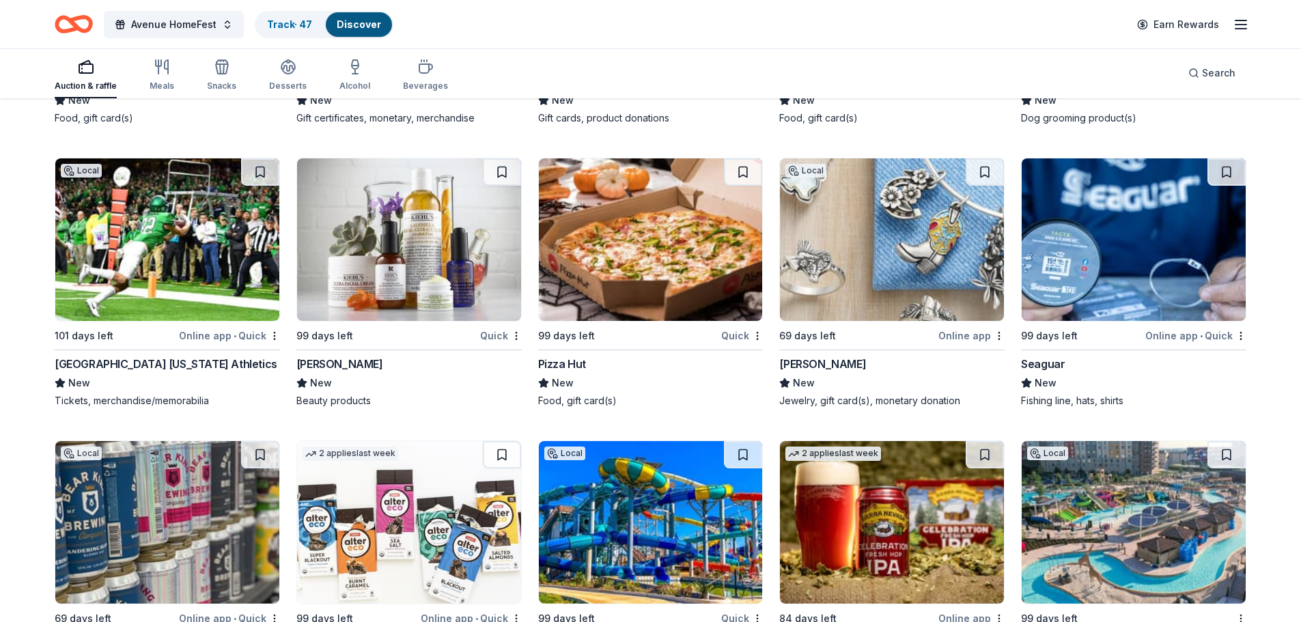
scroll to position [15369, 0]
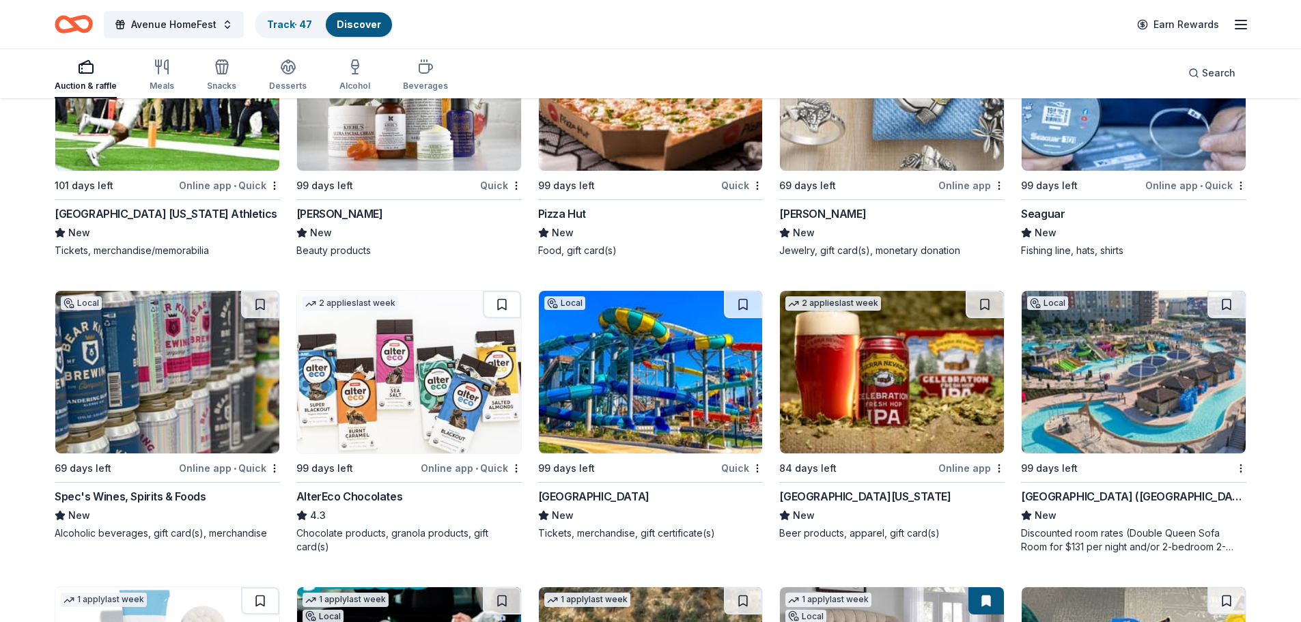
click at [70, 21] on icon "Home" at bounding box center [80, 24] width 21 height 14
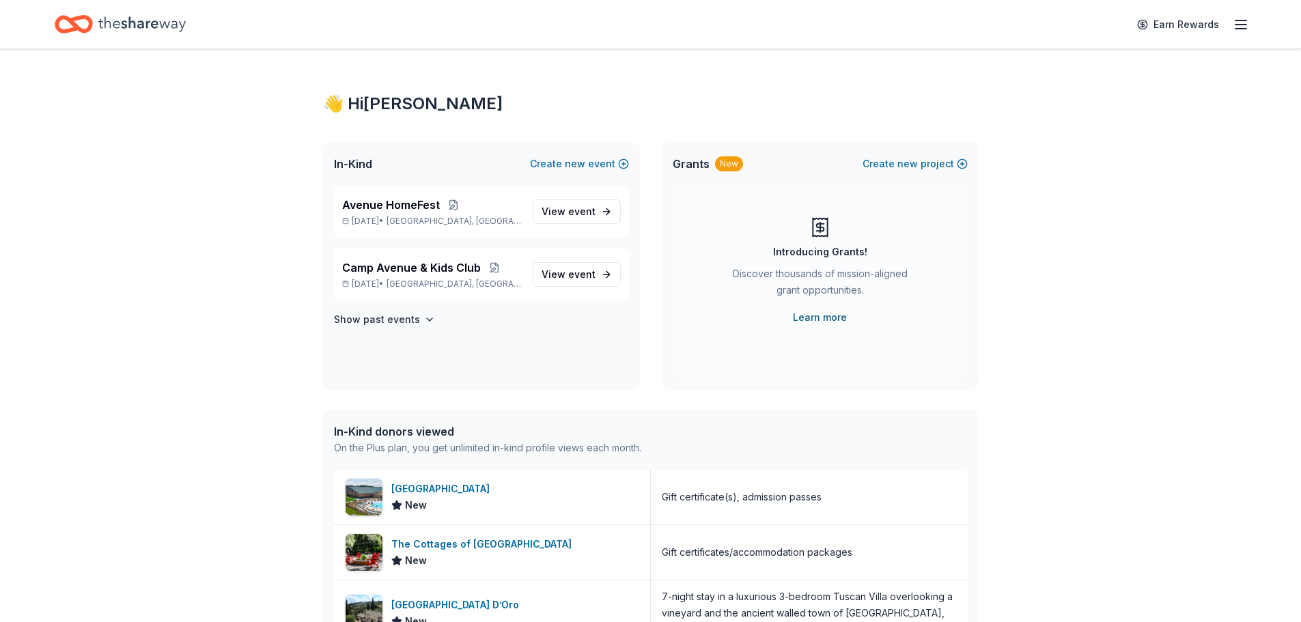
click at [826, 318] on link "Learn more" at bounding box center [820, 317] width 54 height 16
click at [583, 218] on span "View event" at bounding box center [569, 212] width 54 height 16
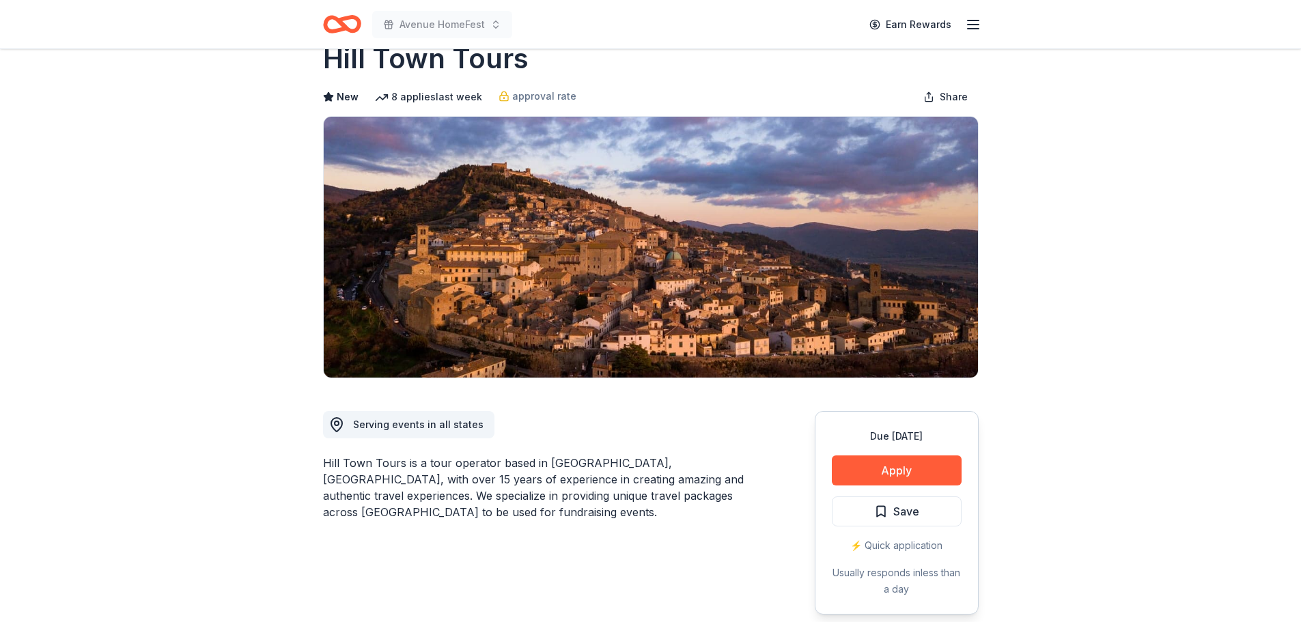
scroll to position [68, 0]
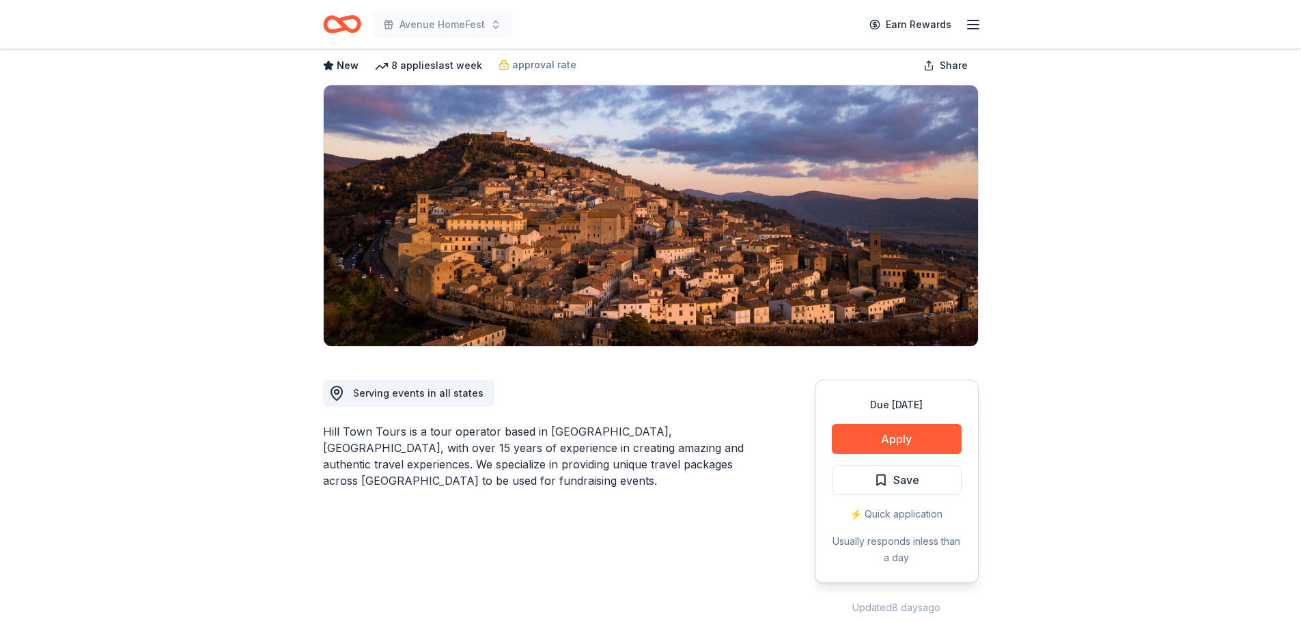
drag, startPoint x: 404, startPoint y: 434, endPoint x: 325, endPoint y: 434, distance: 79.2
click at [325, 434] on div "Hill Town Tours is a tour operator based in Tuscany, Italy, with over 15 years …" at bounding box center [536, 456] width 426 height 66
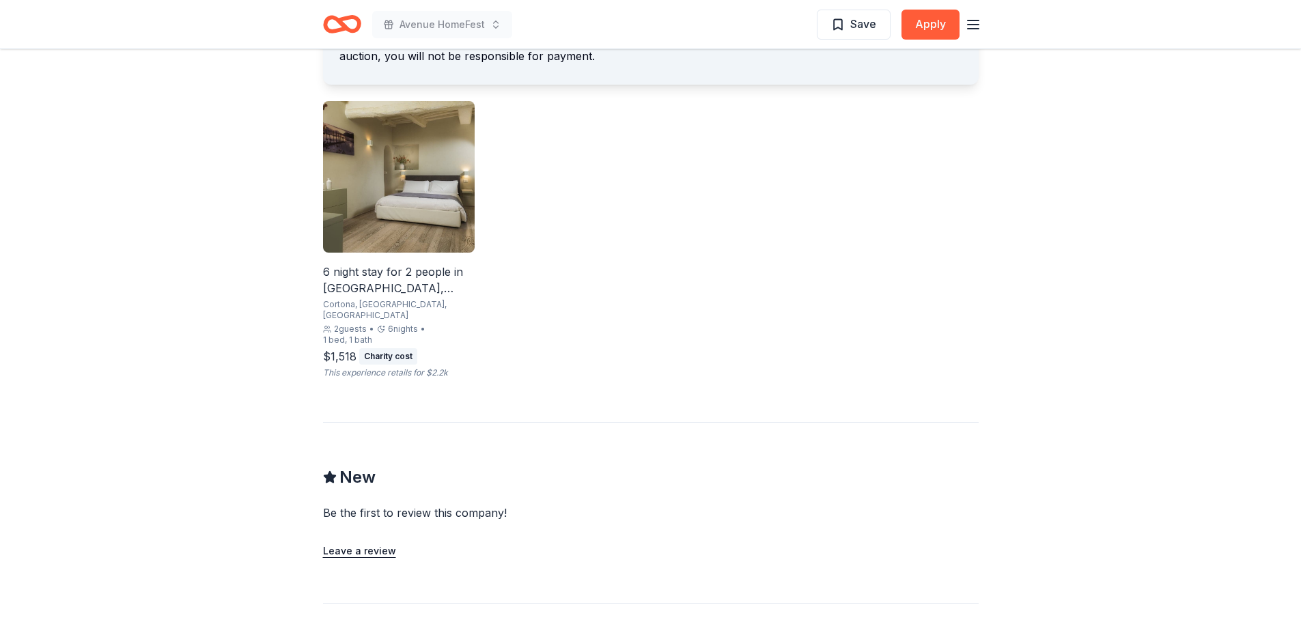
scroll to position [888, 0]
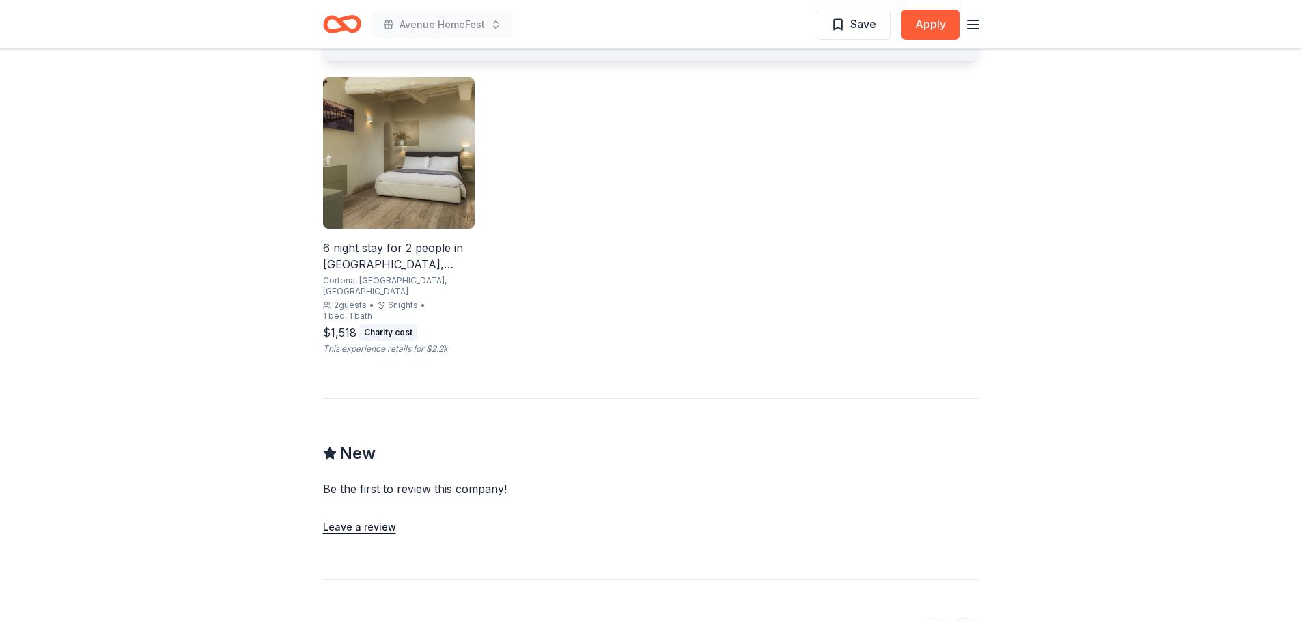
click at [387, 176] on img at bounding box center [399, 153] width 152 height 152
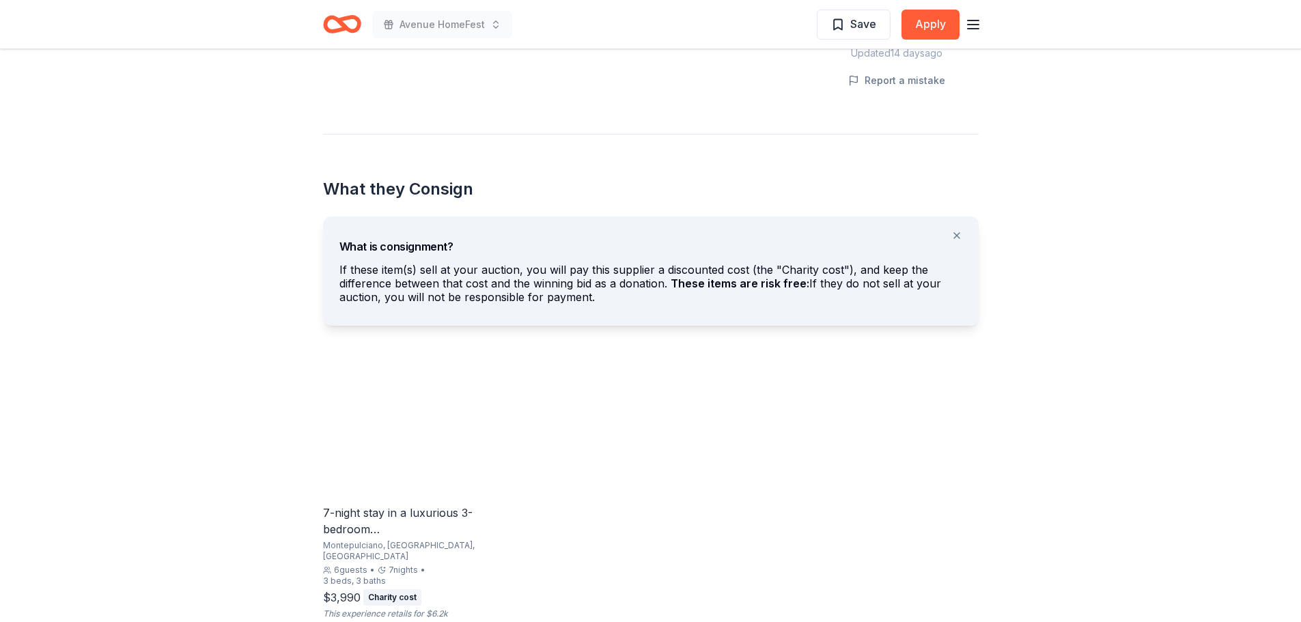
scroll to position [819, 0]
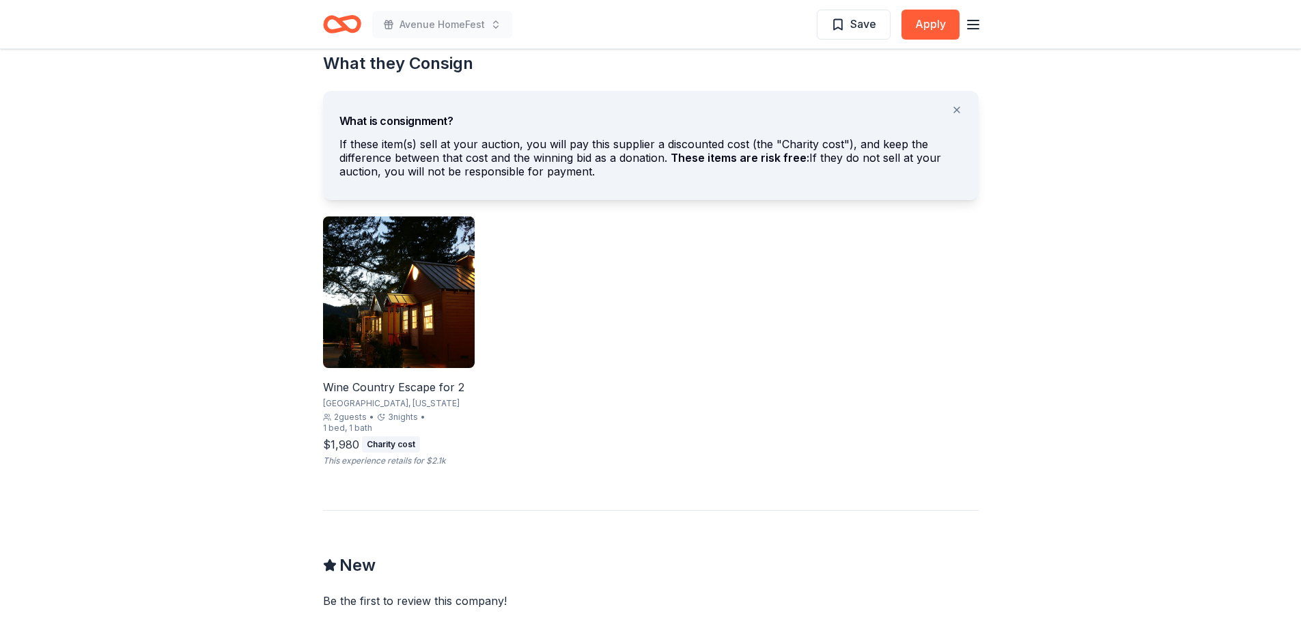
scroll to position [751, 0]
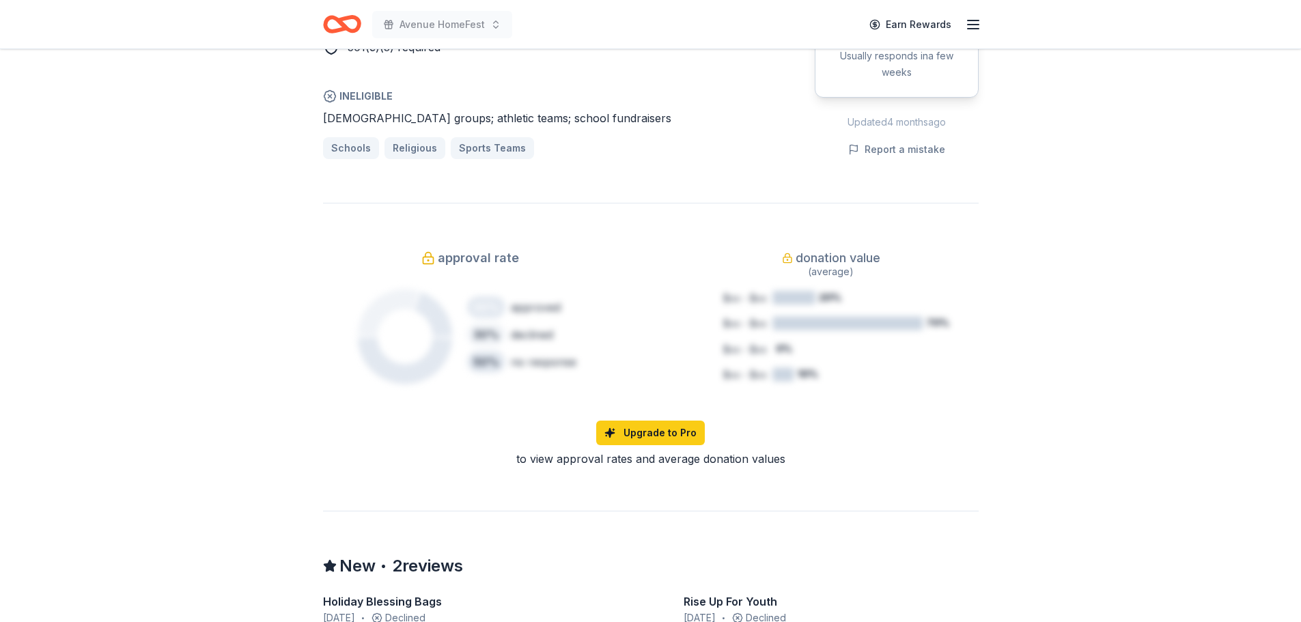
scroll to position [888, 0]
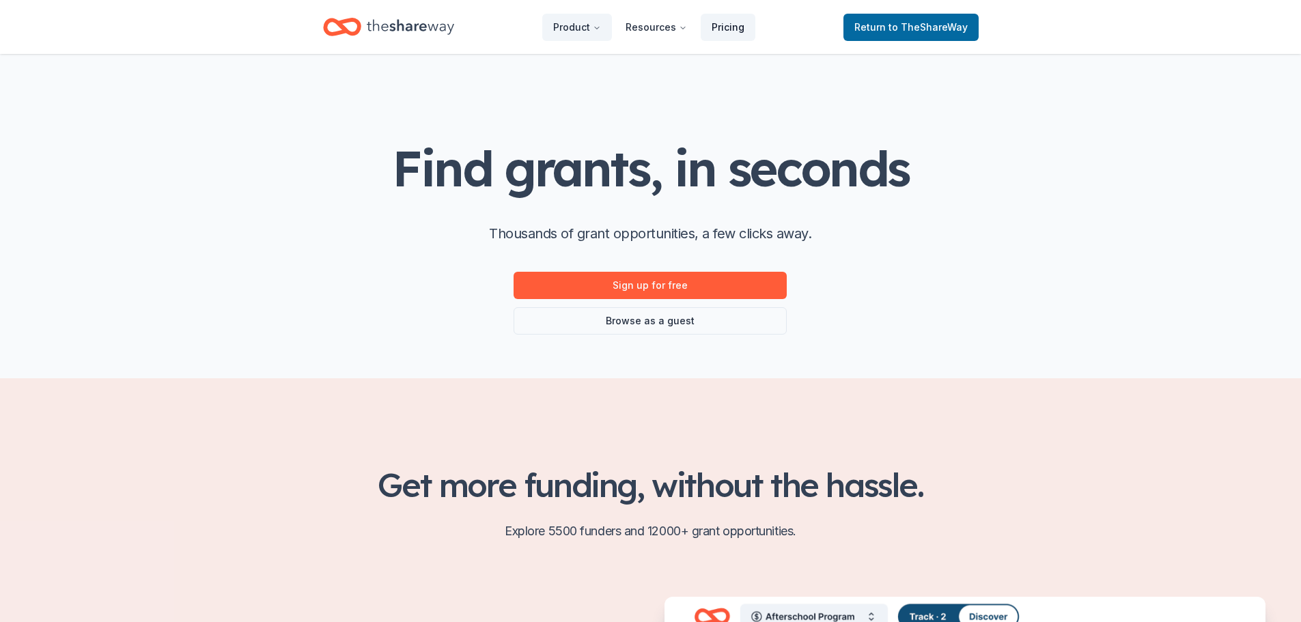
click at [713, 29] on link "Pricing" at bounding box center [728, 27] width 55 height 27
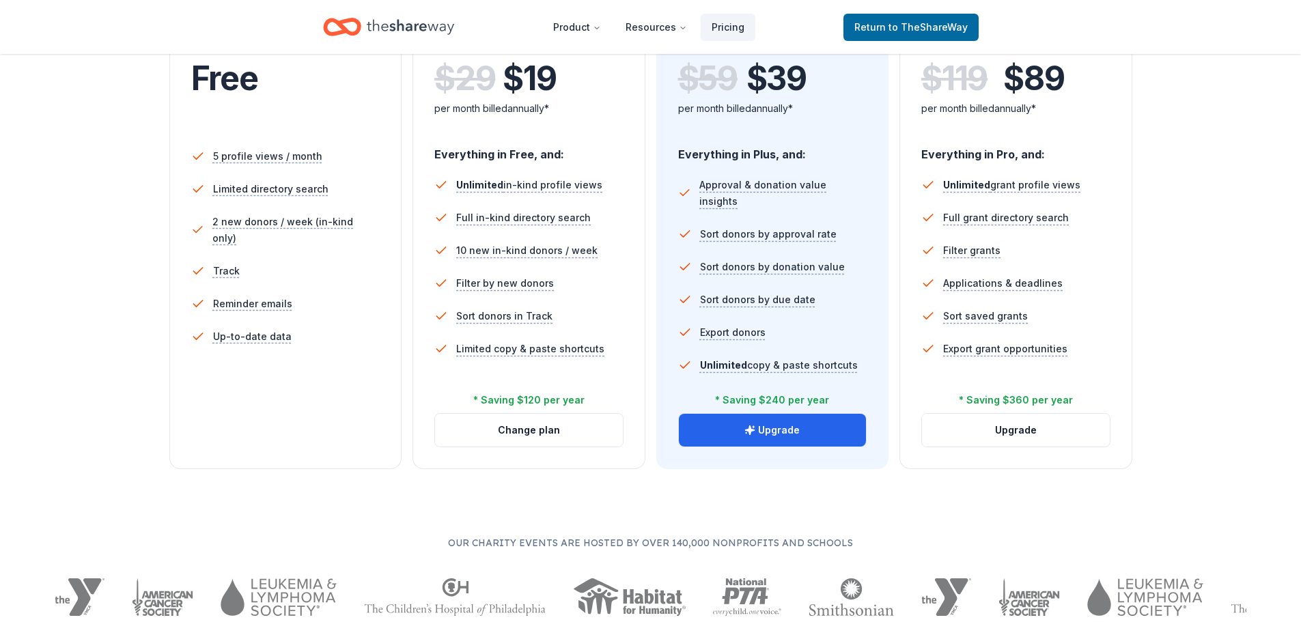
scroll to position [341, 0]
